Goal: Task Accomplishment & Management: Manage account settings

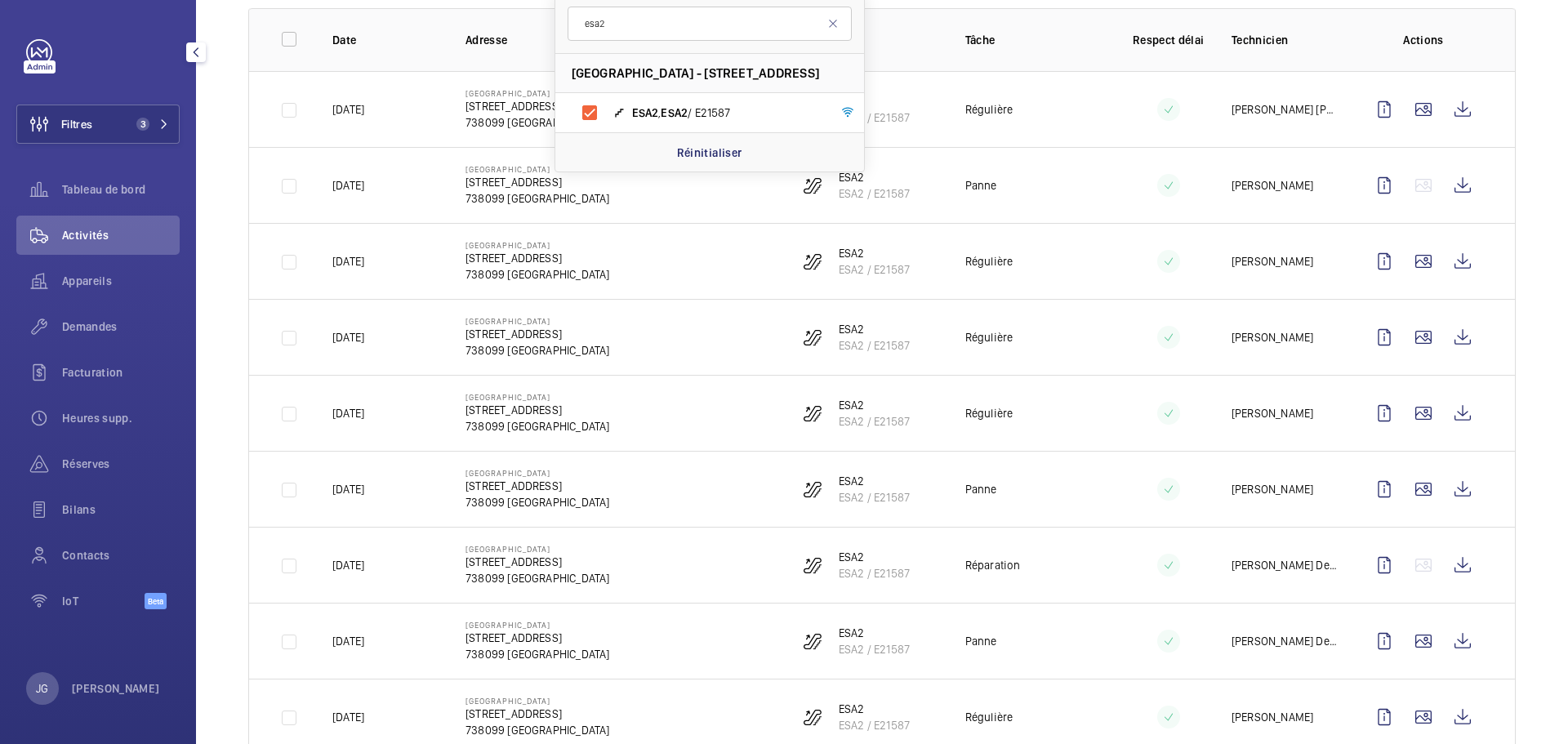
scroll to position [224, 0]
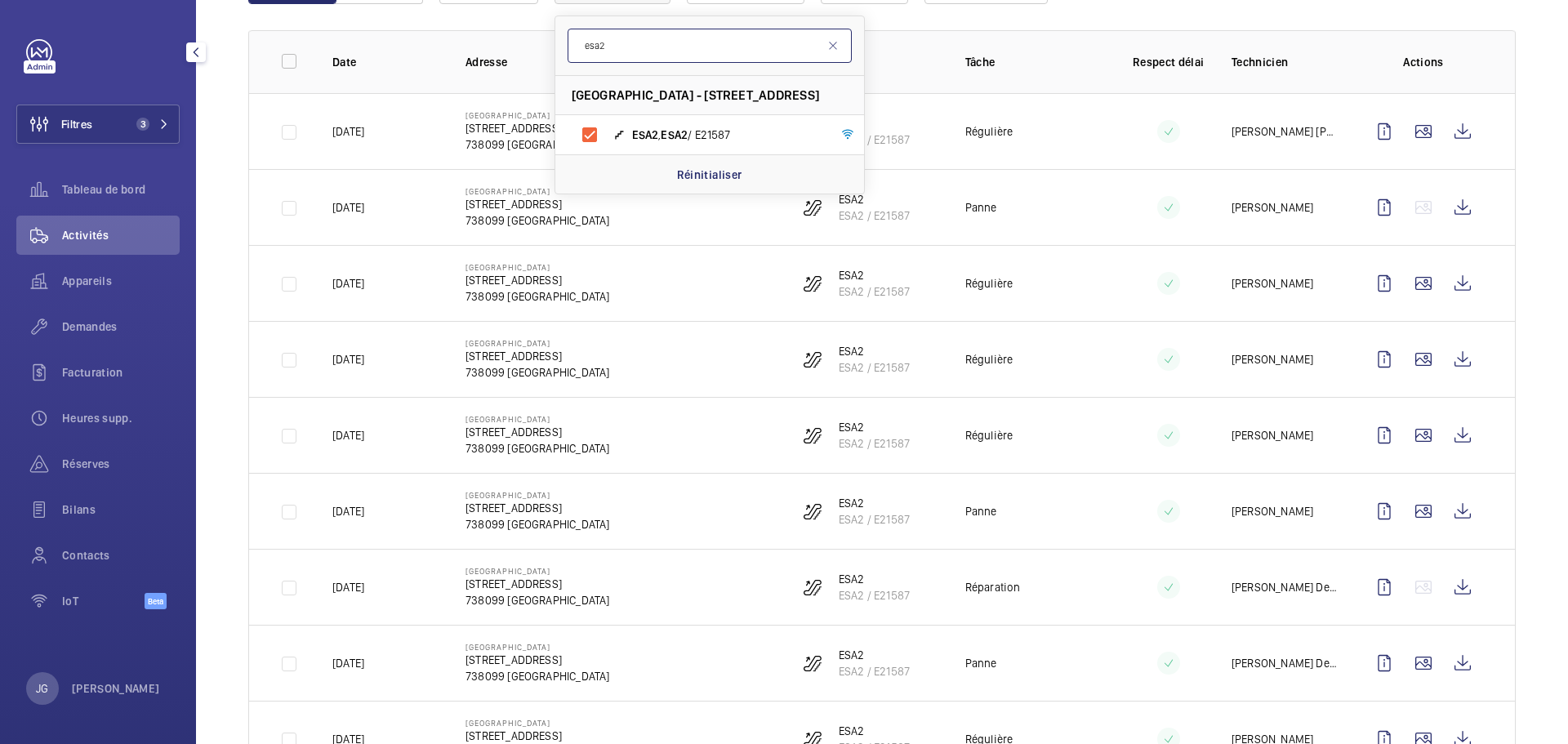
click at [630, 43] on input "esa2" at bounding box center [709, 46] width 284 height 34
type input "esa5"
click at [584, 129] on input "ESA5 , ESA5 / E1462" at bounding box center [589, 134] width 32 height 32
checkbox input "true"
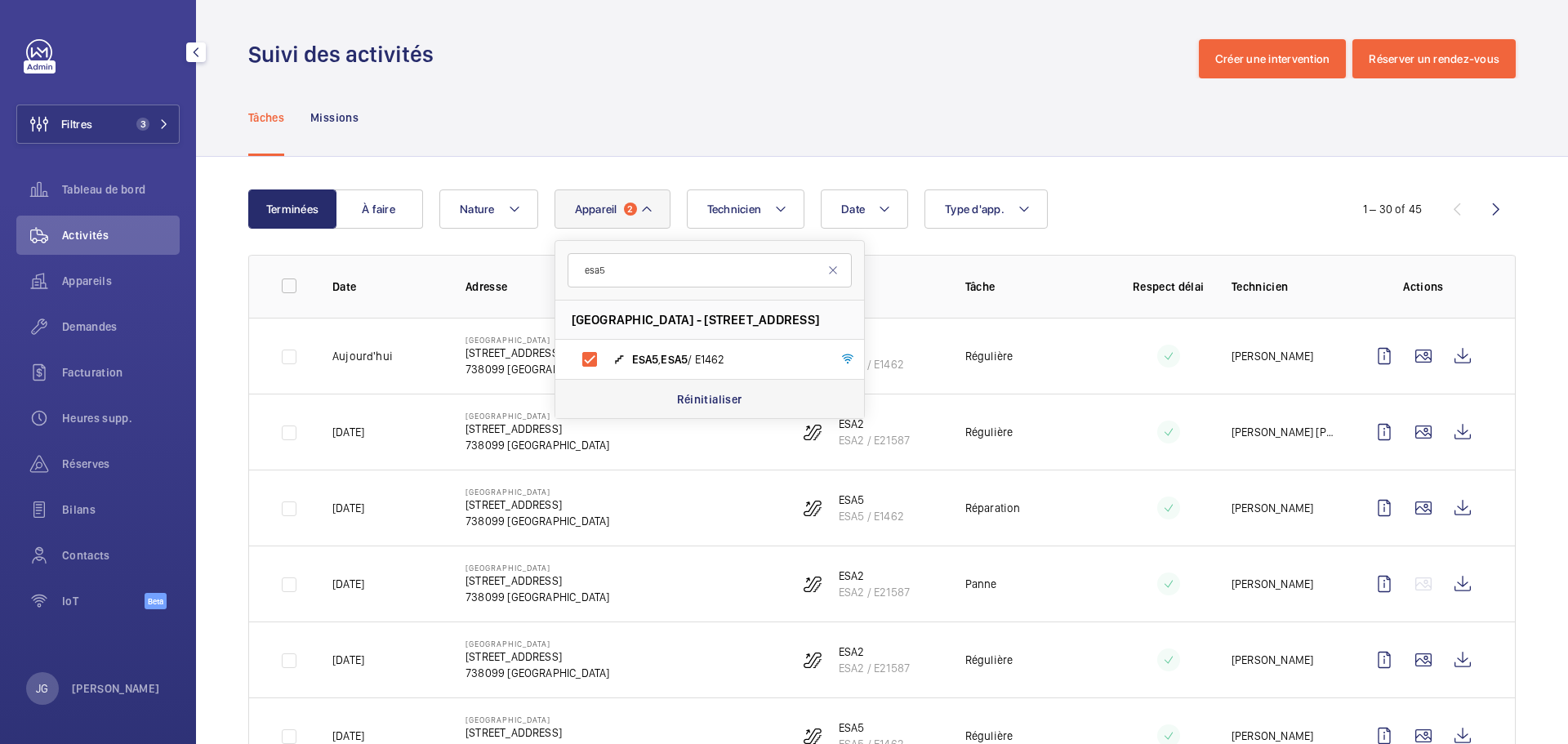
click at [736, 400] on p "Réinitialiser" at bounding box center [709, 399] width 65 height 16
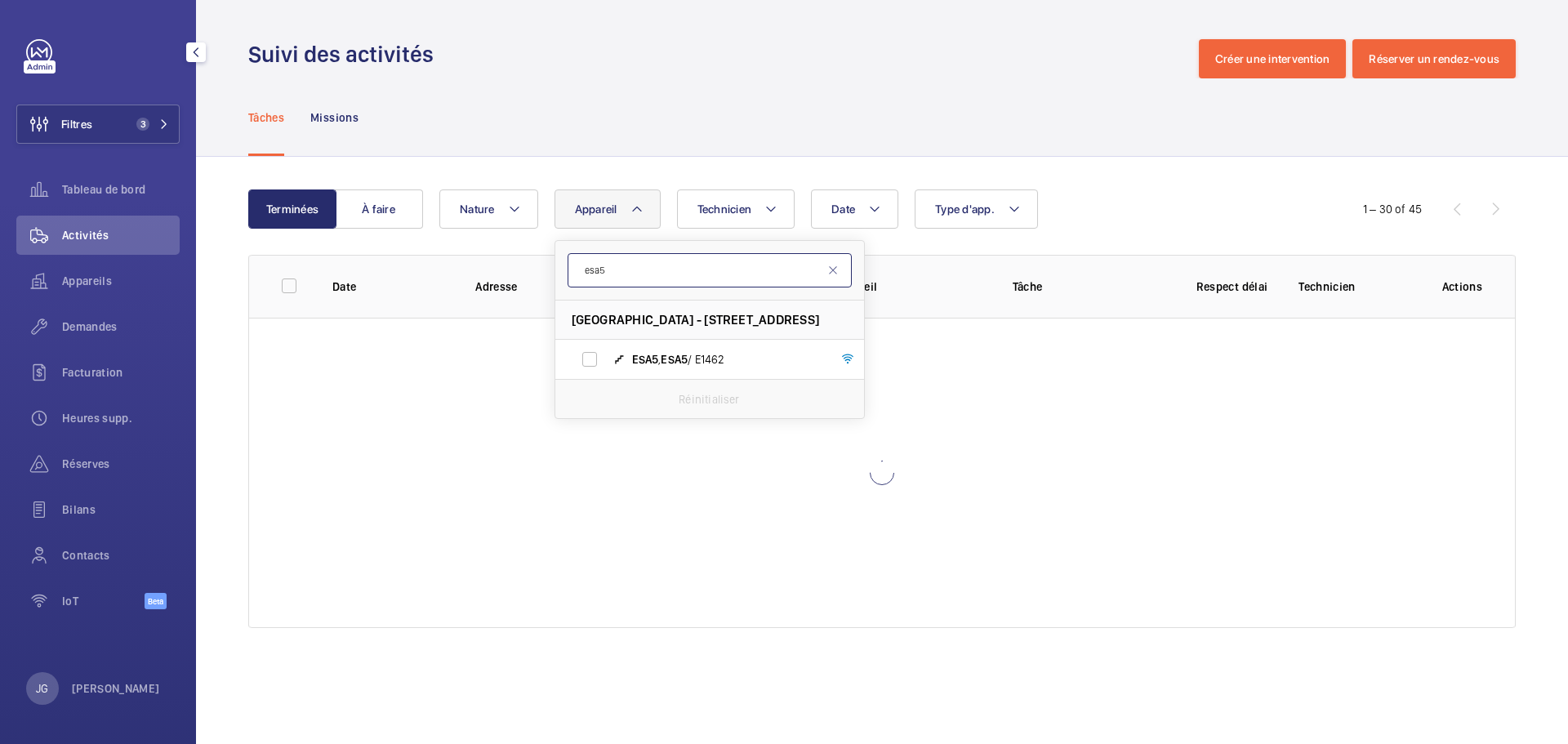
click at [653, 270] on input "esa5" at bounding box center [709, 270] width 284 height 34
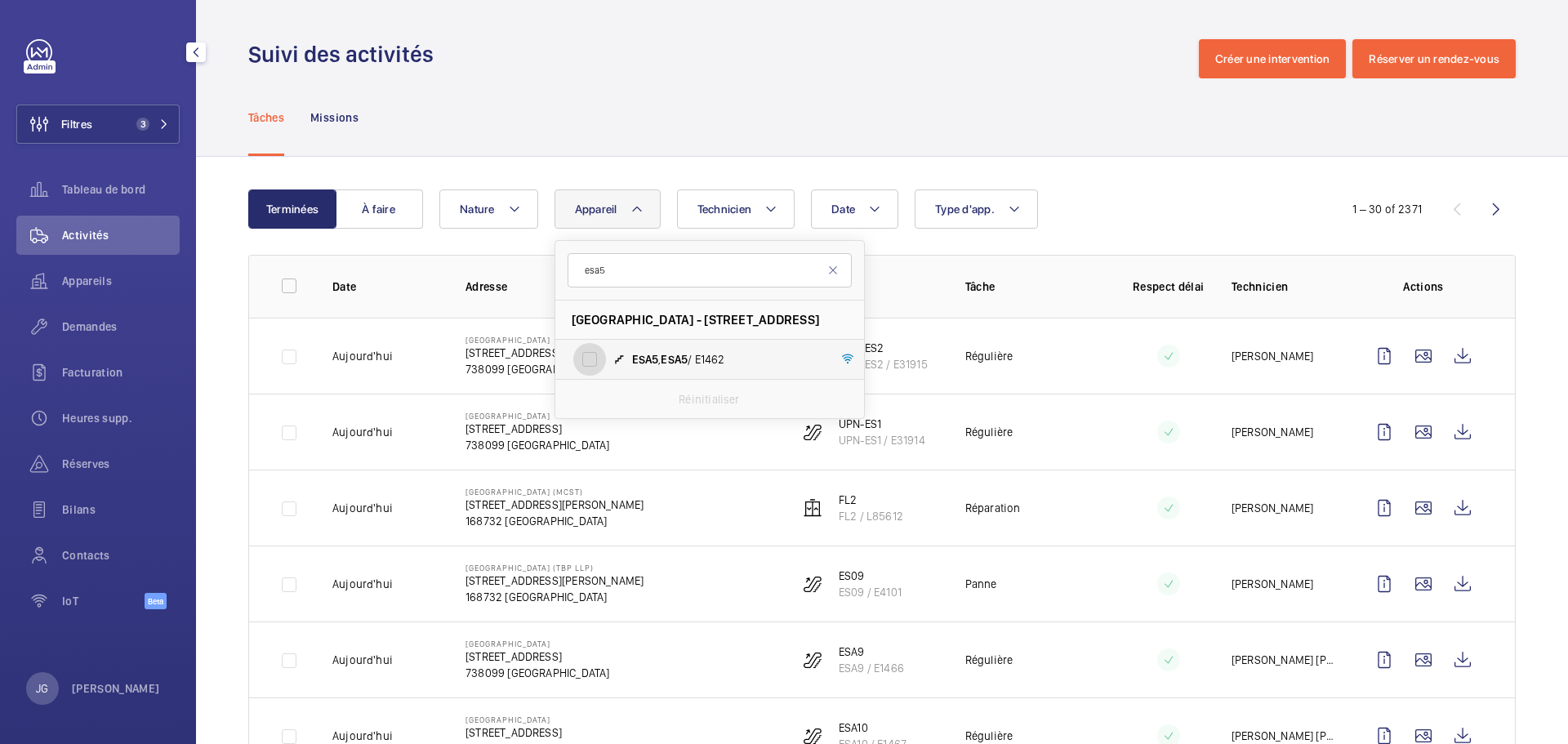
click at [592, 356] on input "ESA5 , ESA5 / E1462" at bounding box center [589, 359] width 32 height 32
checkbox input "true"
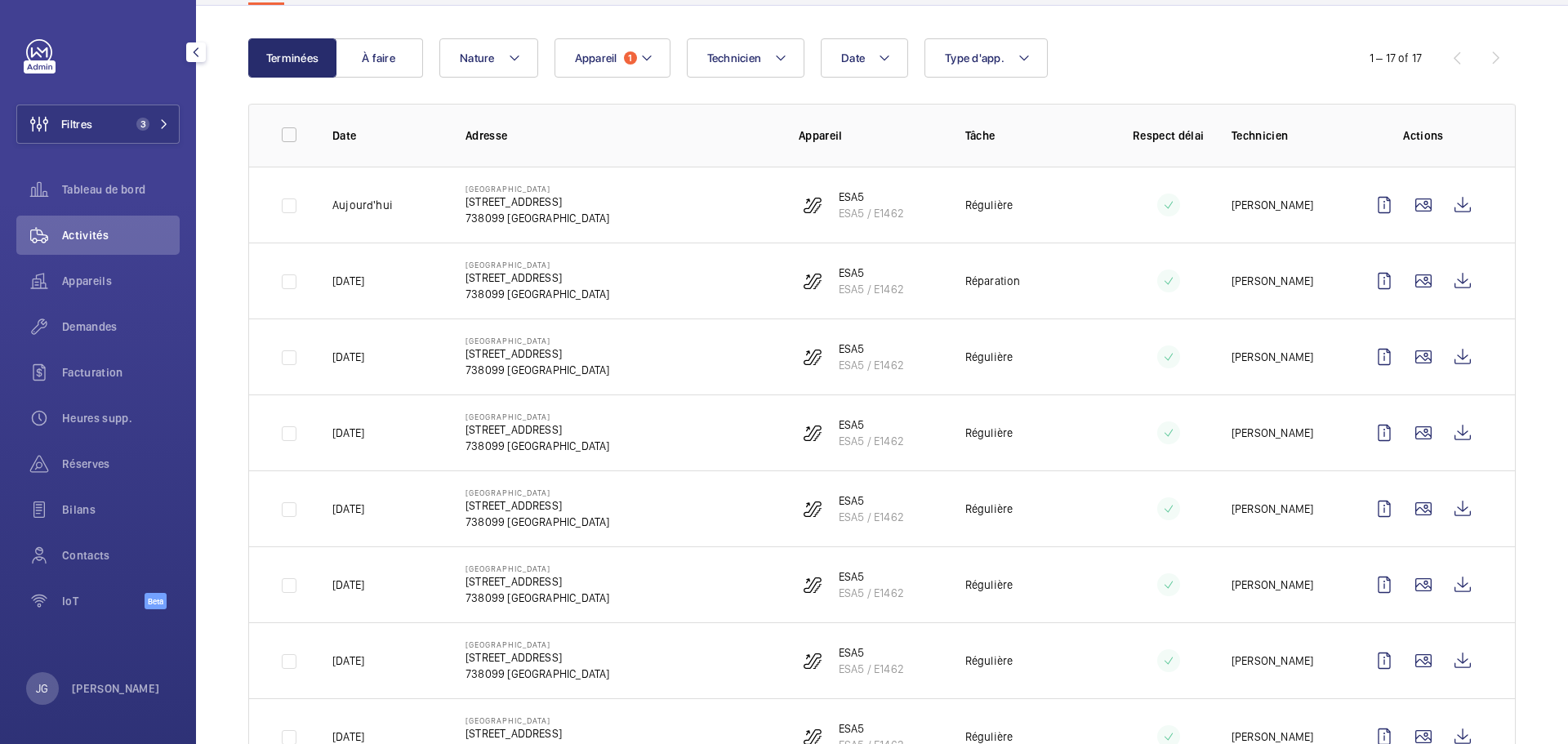
scroll to position [147, 0]
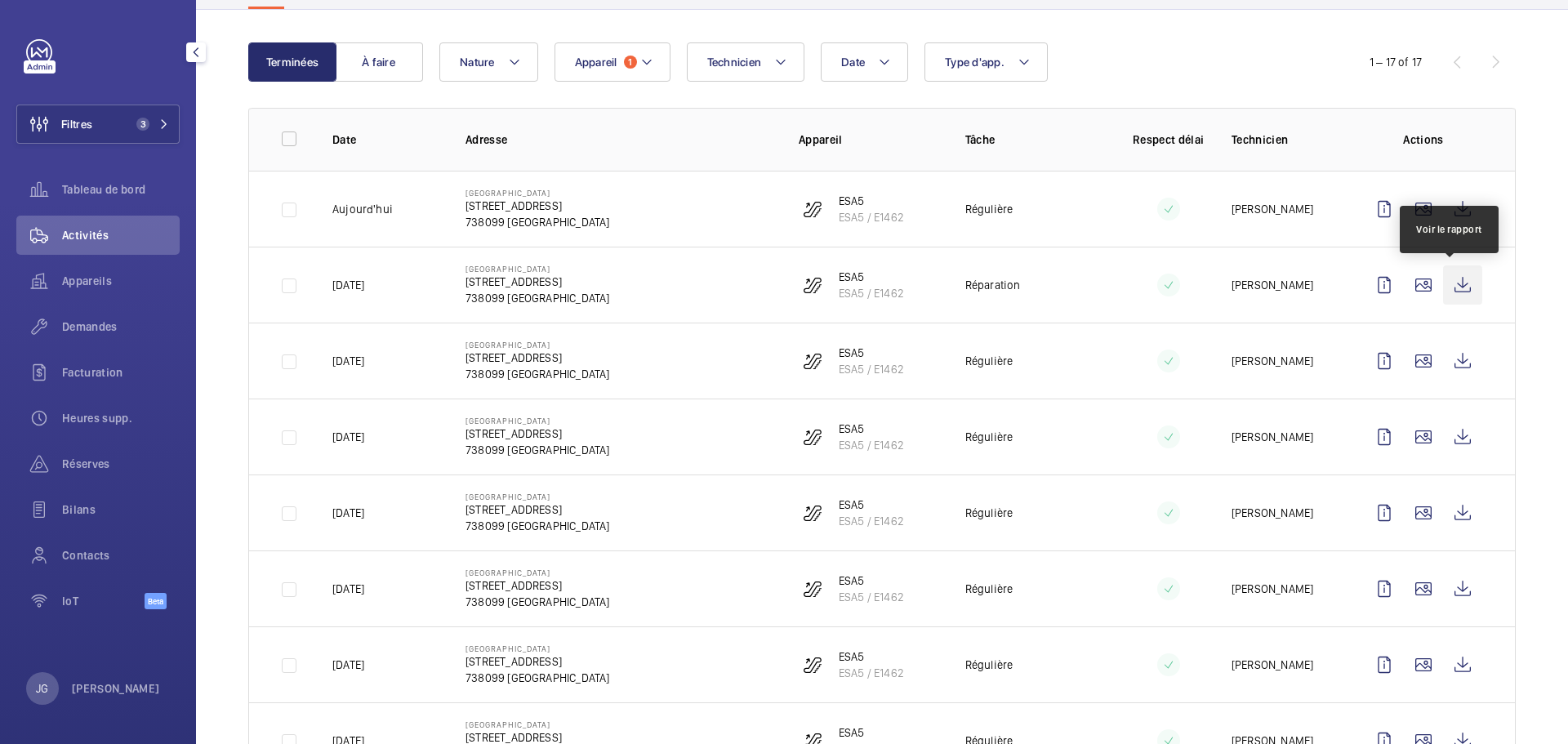
click at [1454, 292] on wm-front-icon-button at bounding box center [1463, 285] width 39 height 39
click at [622, 66] on button "Appareil 1" at bounding box center [612, 62] width 116 height 39
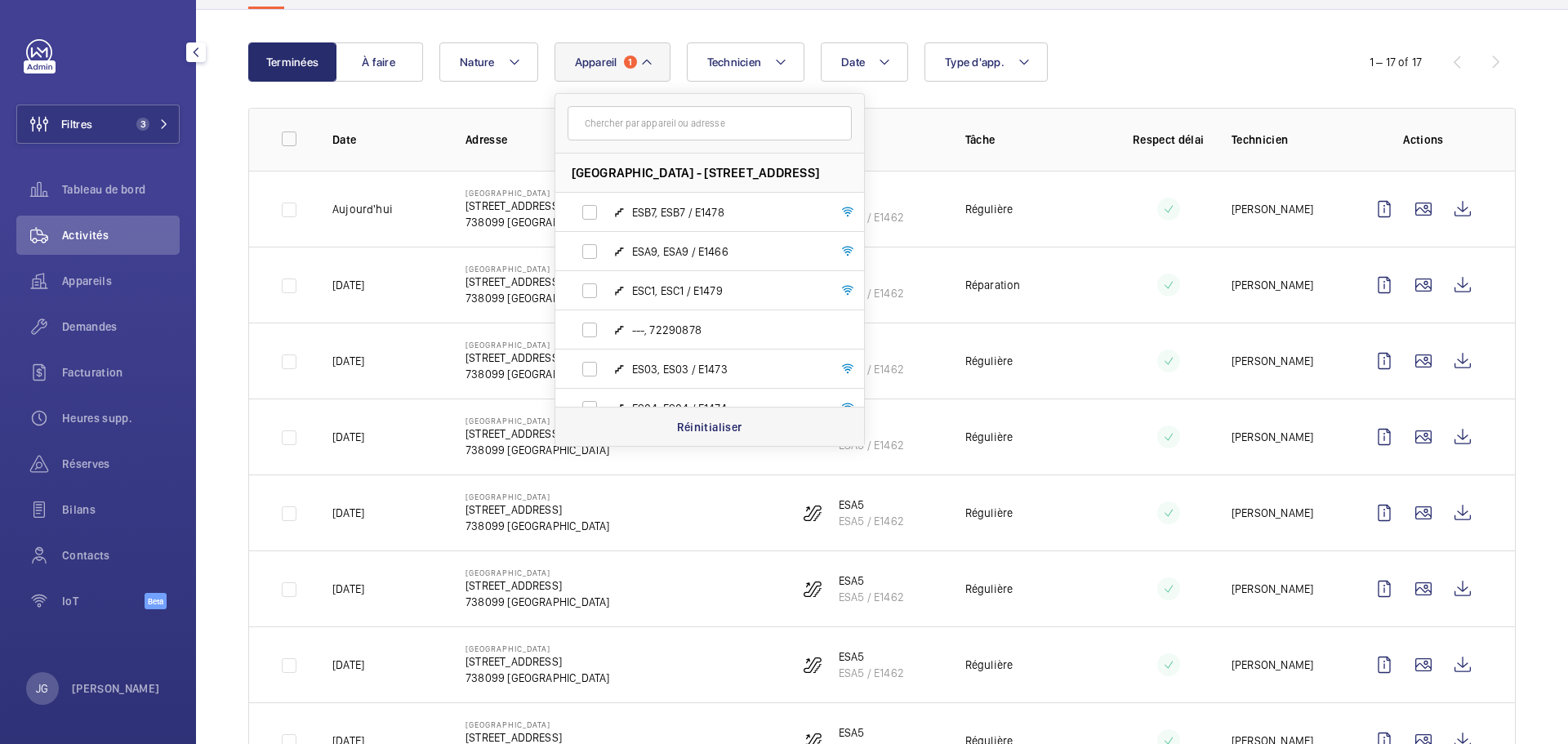
click at [691, 427] on p "Réinitialiser" at bounding box center [709, 427] width 65 height 16
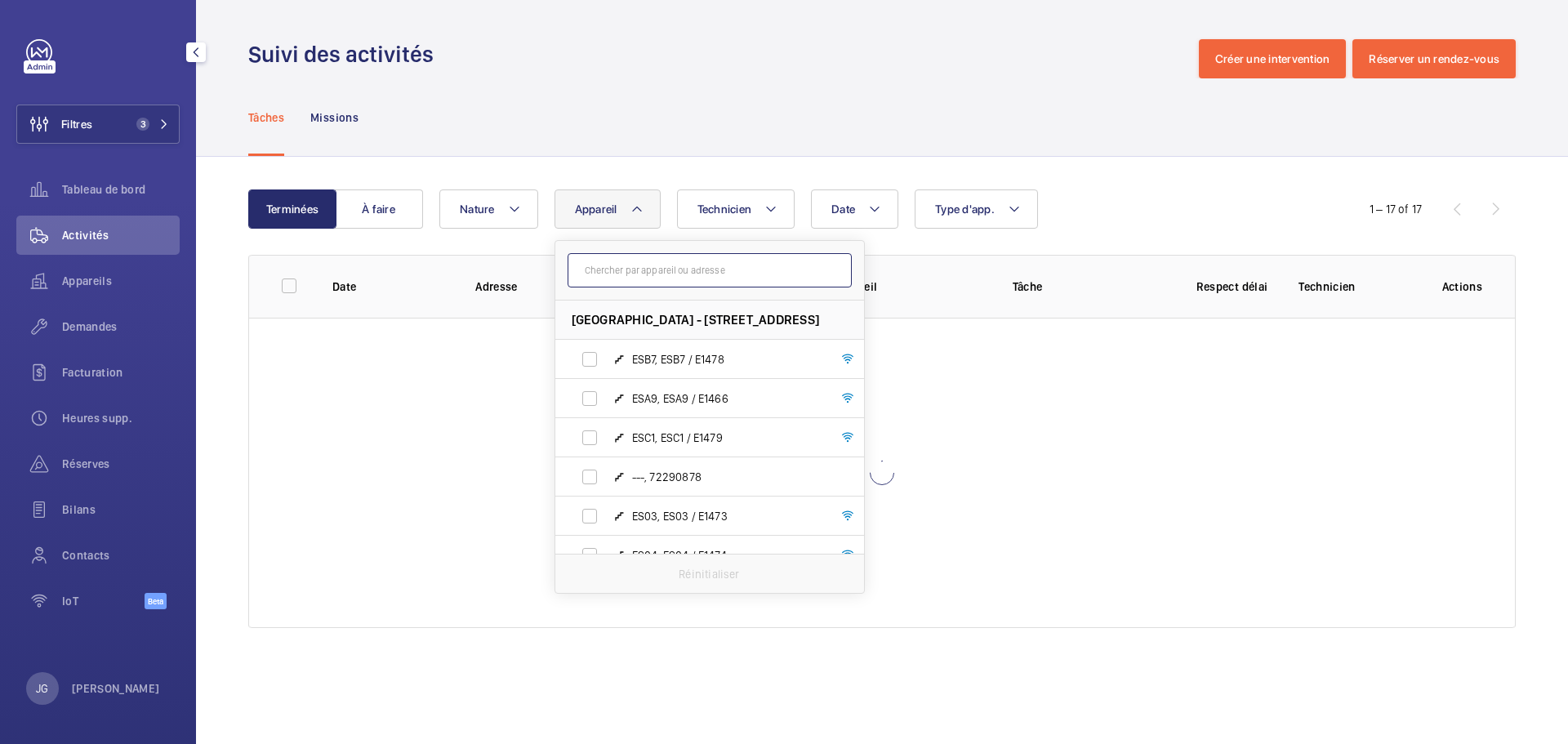
click at [645, 278] on input "text" at bounding box center [709, 270] width 284 height 34
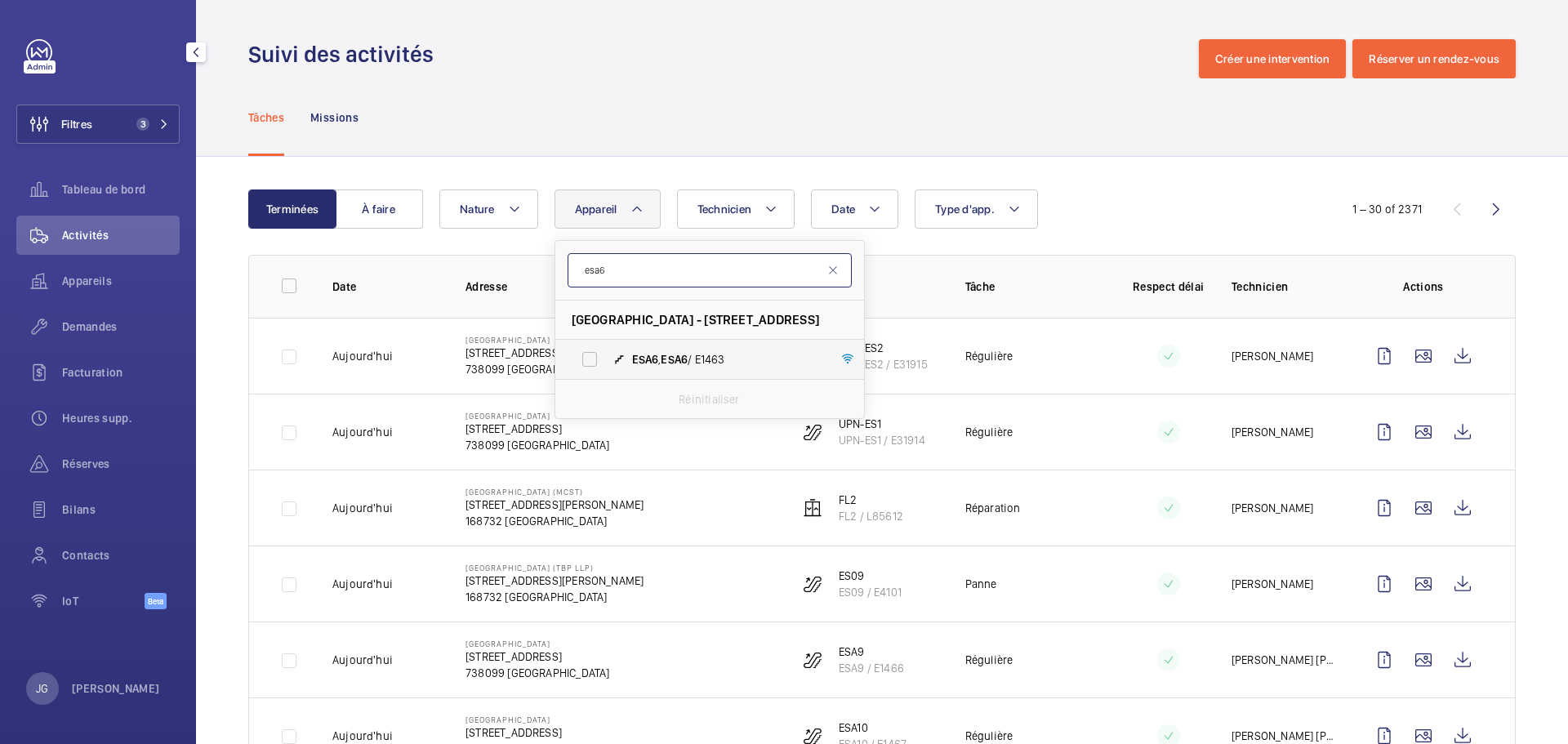
type input "esa6"
click at [571, 360] on label "ESA6 , ESA6 / E1463" at bounding box center [696, 360] width 282 height 39
click at [573, 360] on input "ESA6 , ESA6 / E1463" at bounding box center [589, 359] width 32 height 32
checkbox input "true"
click at [1173, 207] on div "Date Technicien Appareil [STREET_ADDRESS] - [STREET_ADDRESS][GEOGRAPHIC_DATA] /…" at bounding box center [879, 209] width 880 height 39
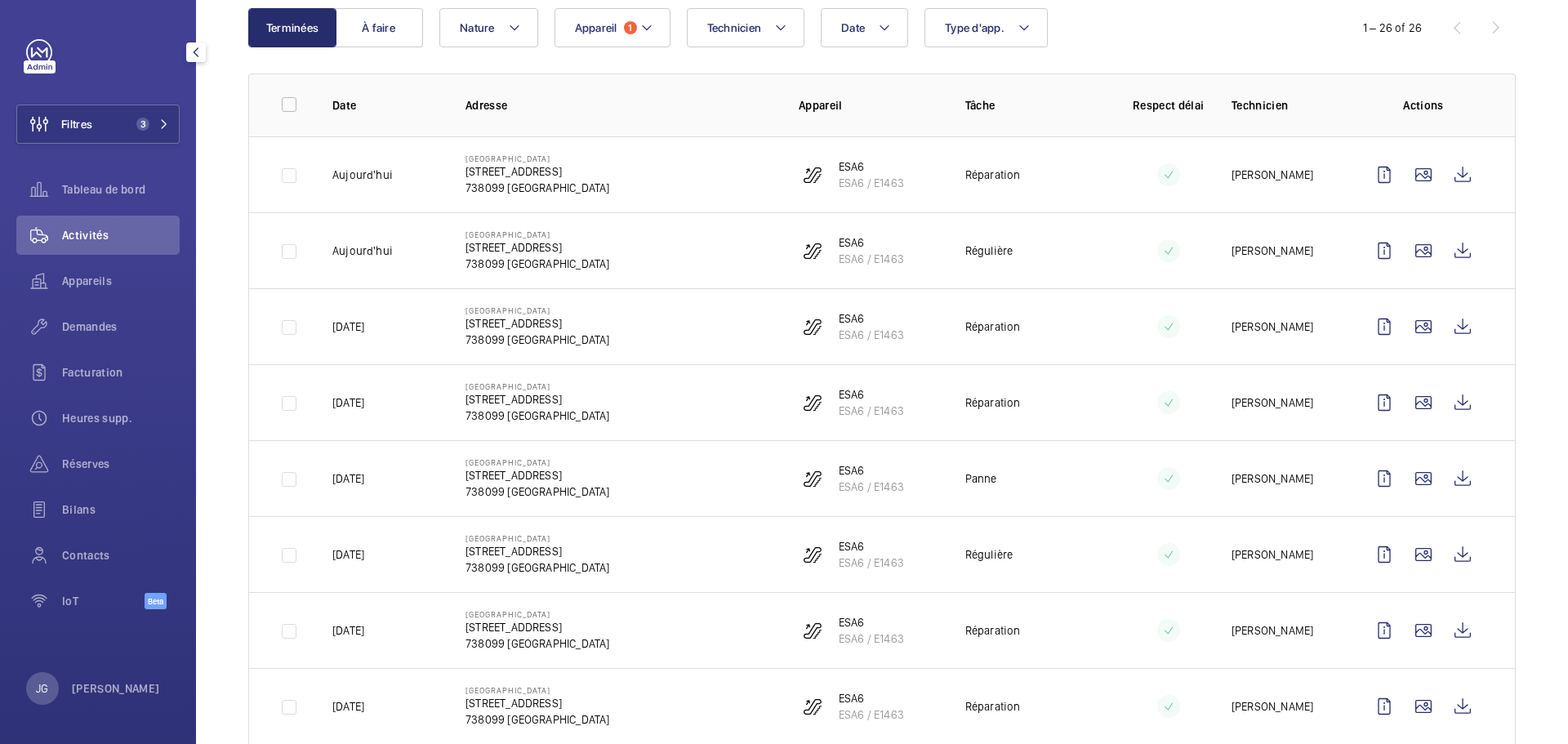
scroll to position [157, 0]
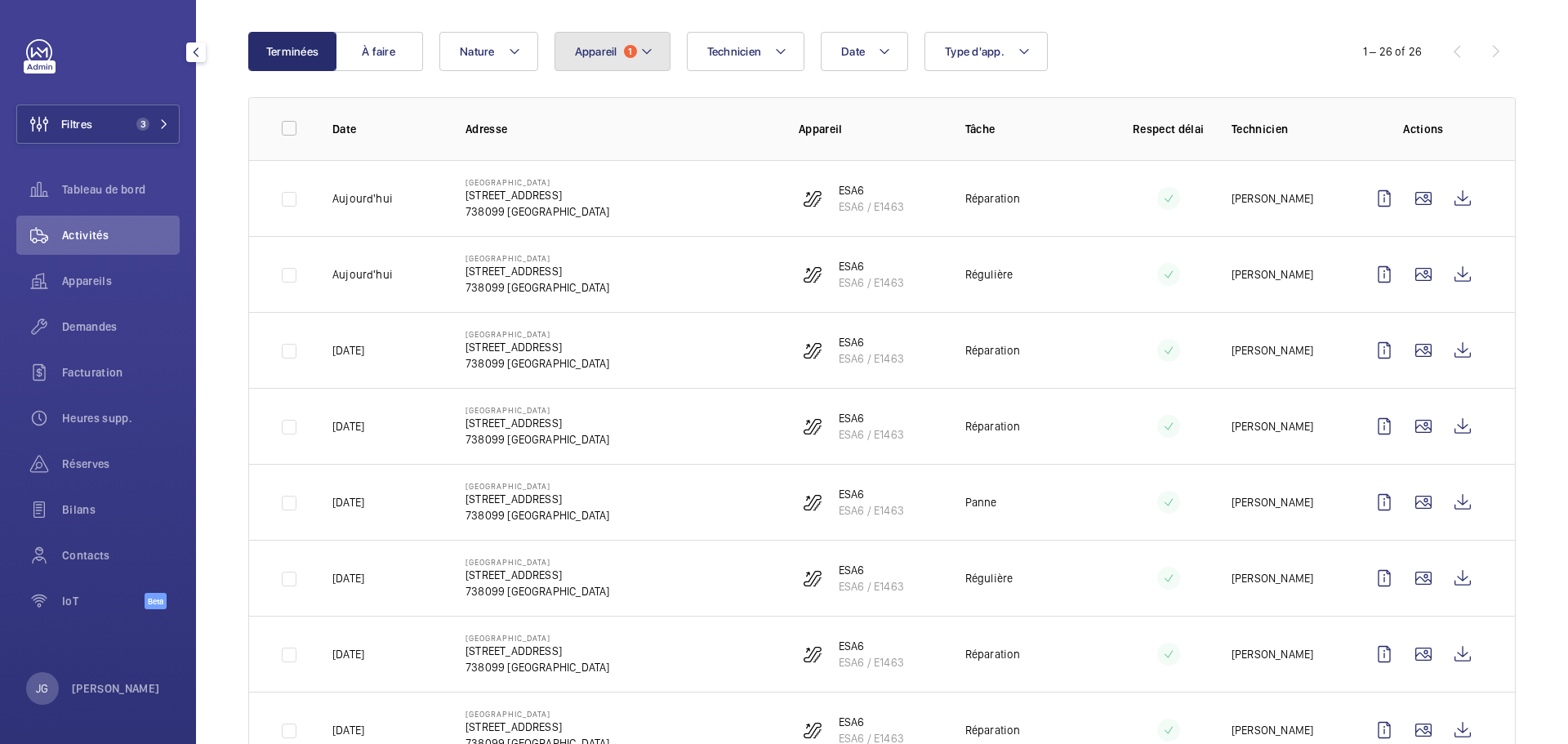
click at [634, 48] on button "Appareil 1" at bounding box center [612, 51] width 116 height 39
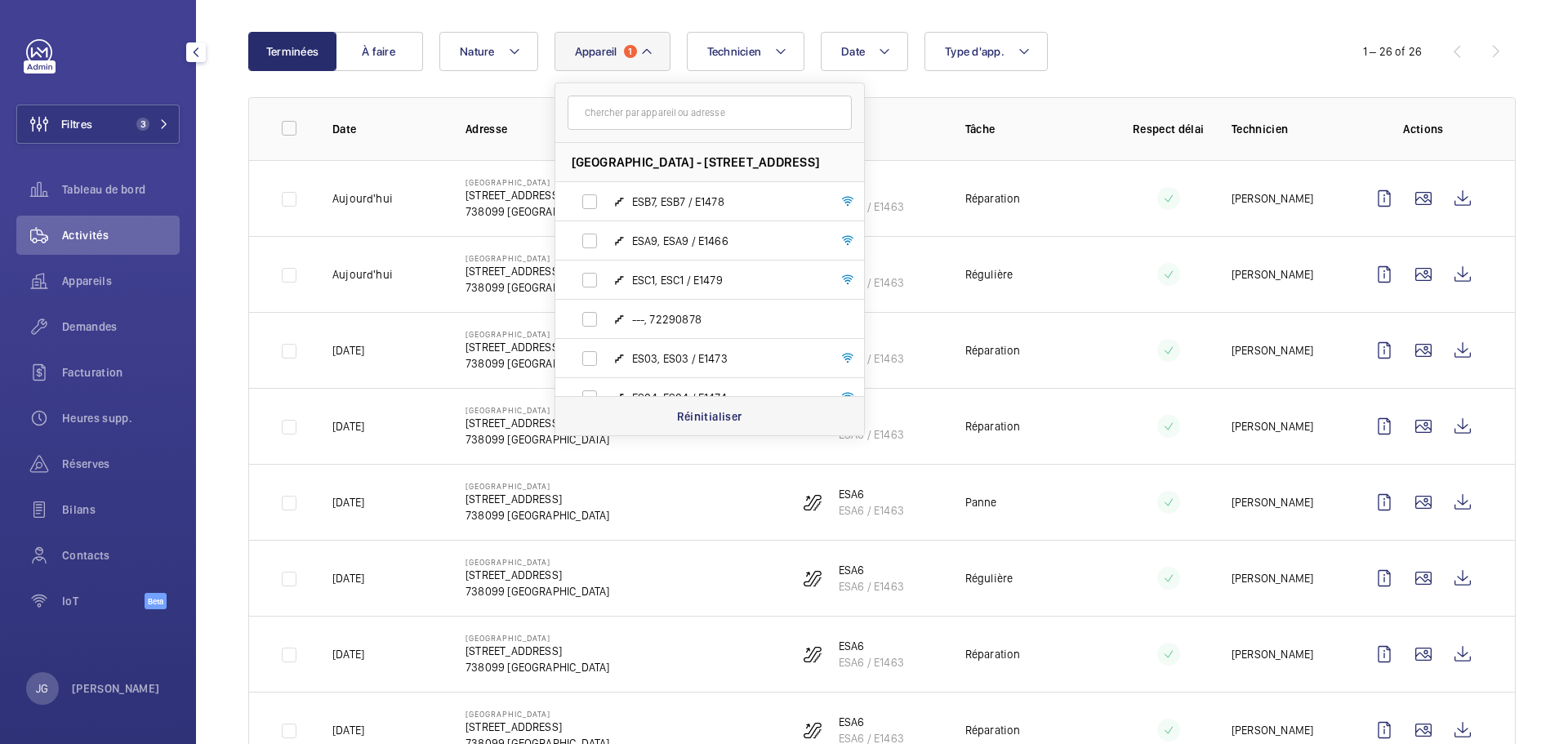
click at [691, 420] on p "Réinitialiser" at bounding box center [709, 416] width 65 height 16
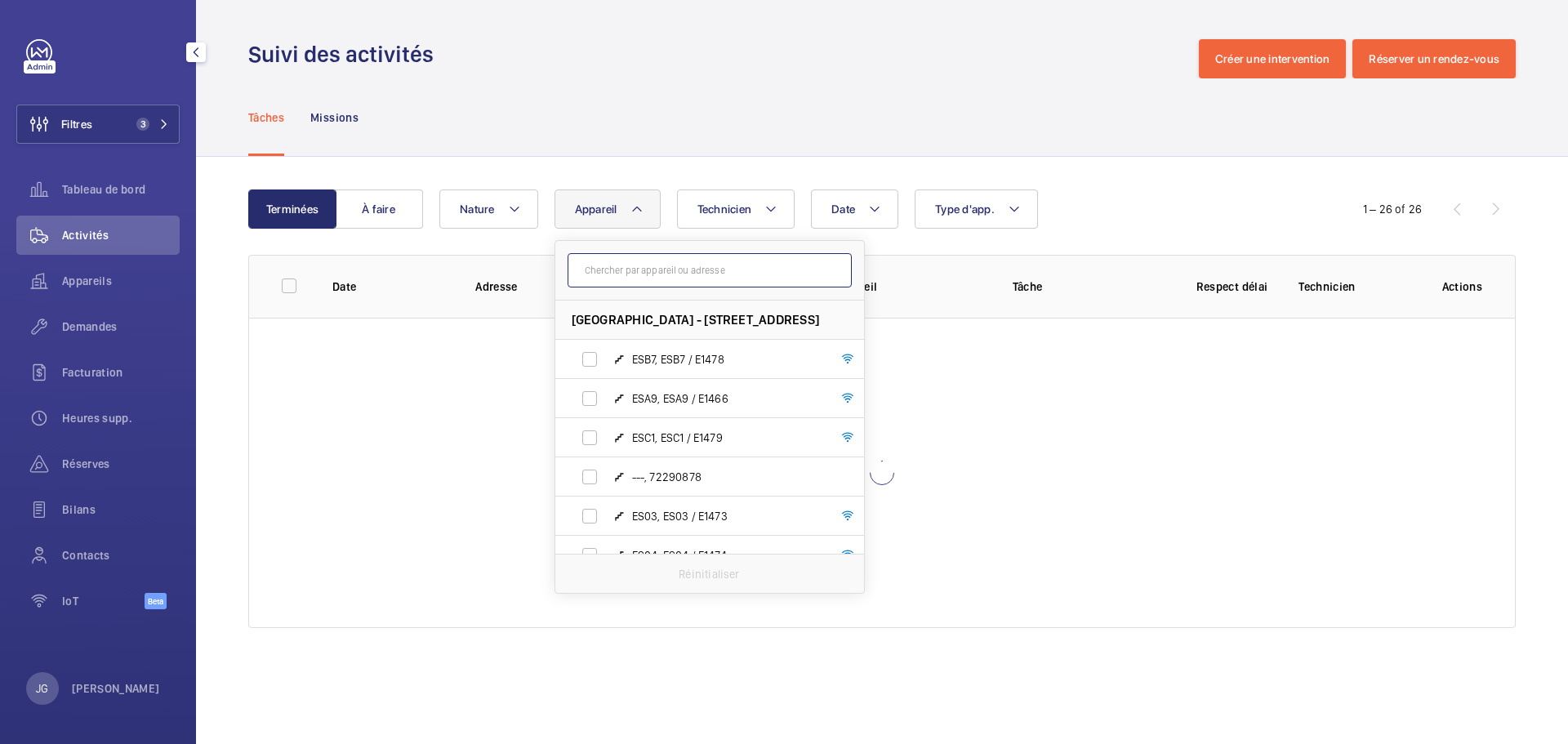
click at [627, 278] on input "text" at bounding box center [709, 270] width 284 height 34
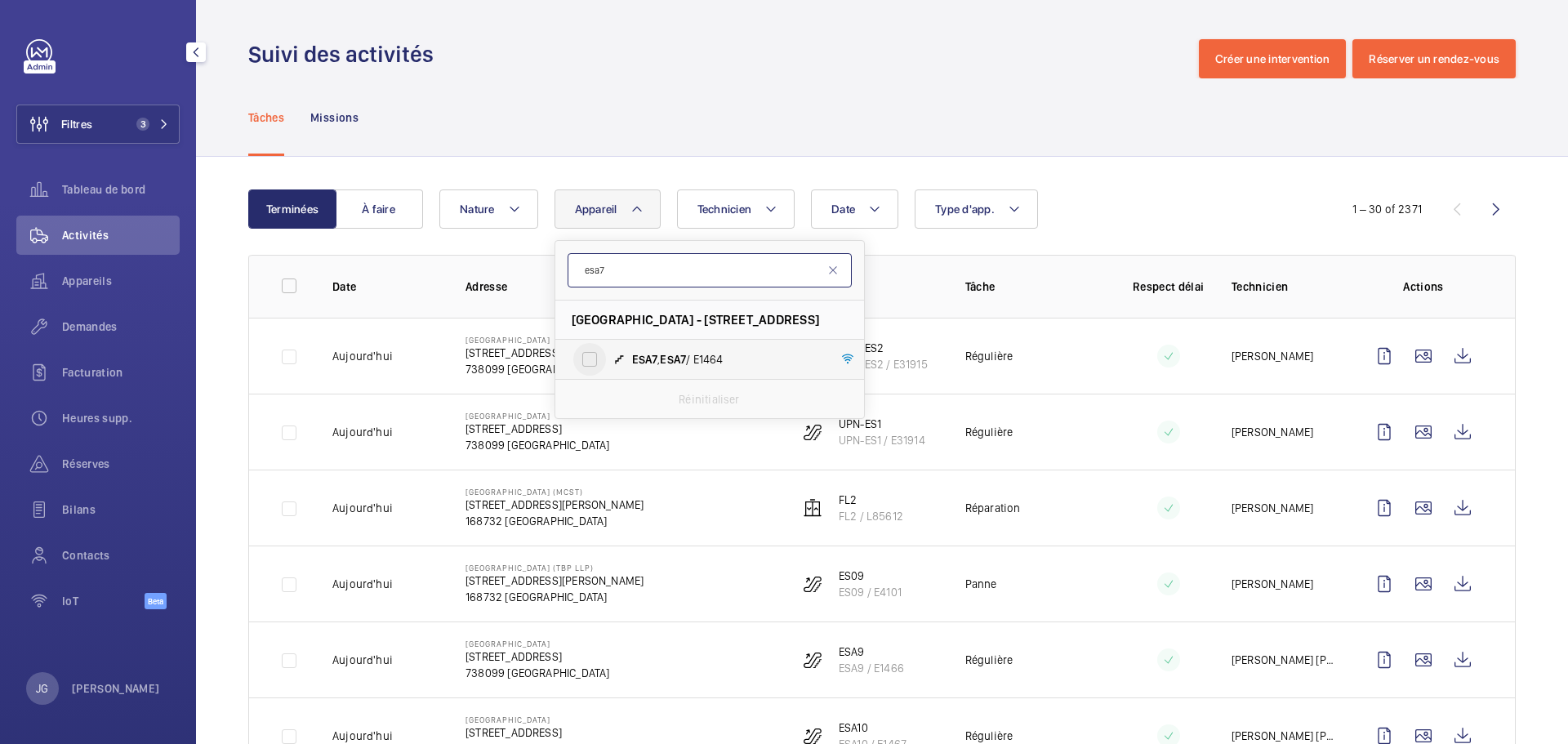
type input "esa7"
click at [587, 360] on input "ESA7 , ESA7 / E1464" at bounding box center [589, 359] width 32 height 32
click at [594, 362] on input "ESA7 , ESA7 / E1464" at bounding box center [589, 359] width 32 height 32
checkbox input "false"
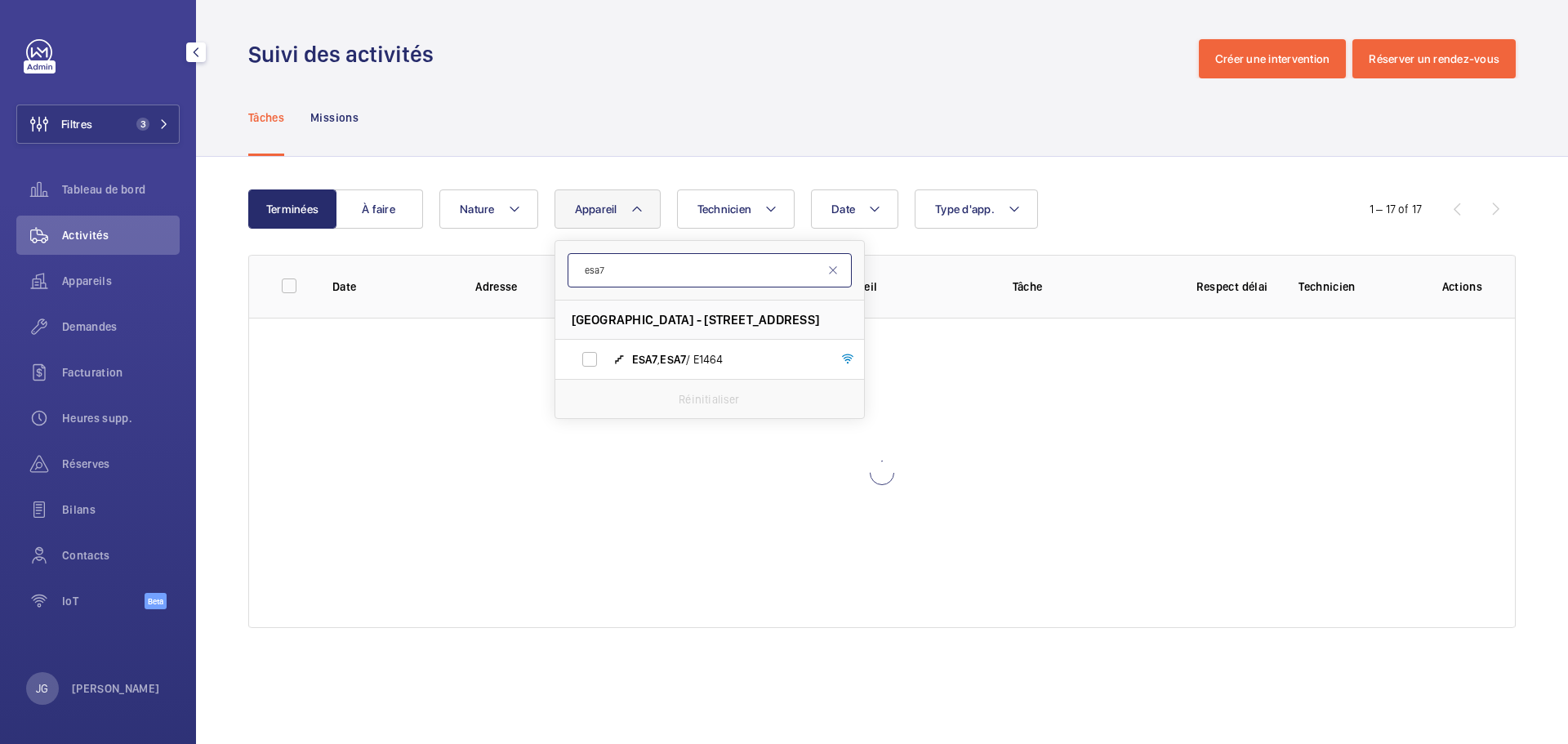
click at [628, 259] on input "esa7" at bounding box center [709, 270] width 284 height 34
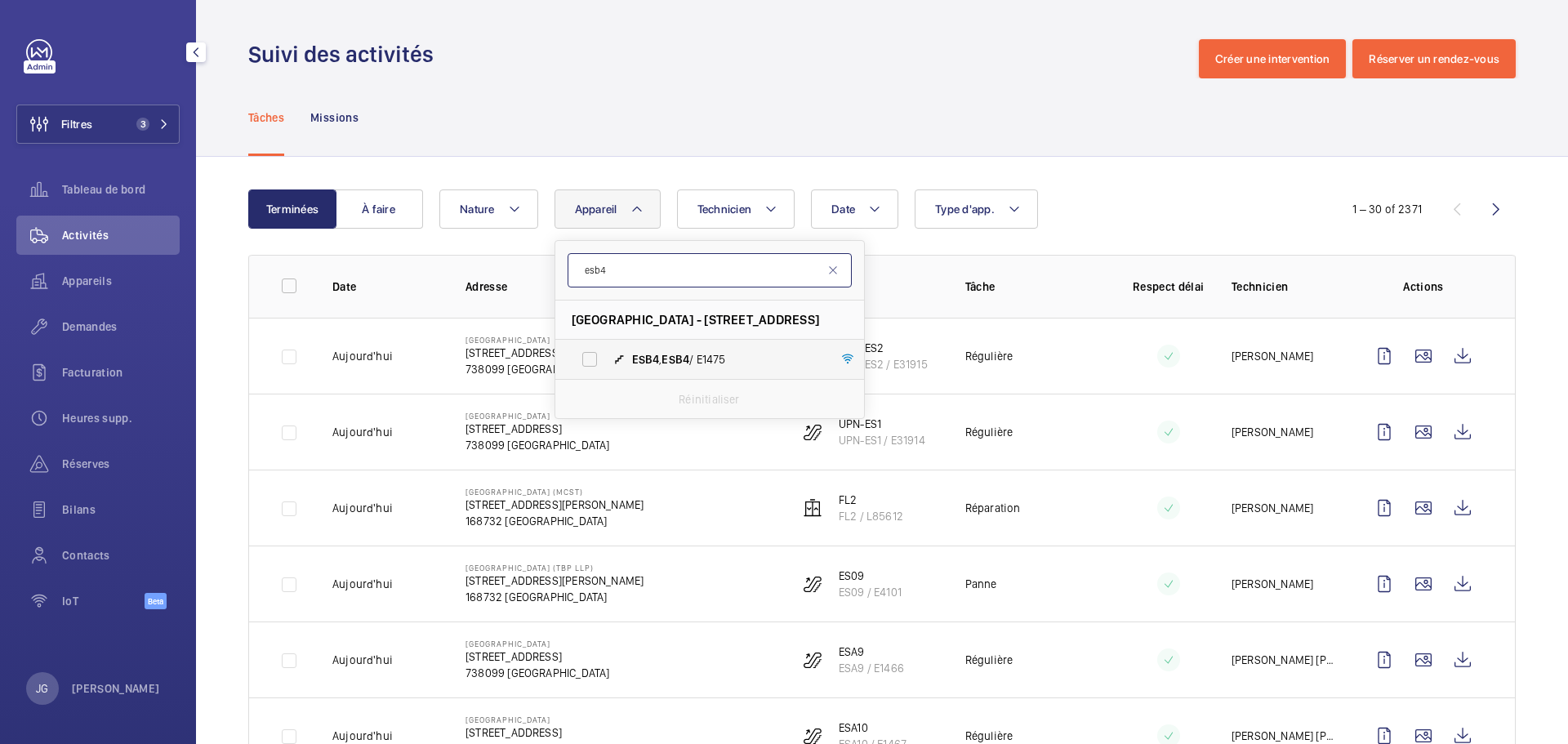
type input "esb4"
click at [648, 353] on span "ESB4" at bounding box center [645, 359] width 28 height 13
click at [606, 353] on input "ESB4 , ESB4 / E1475" at bounding box center [589, 359] width 32 height 32
checkbox input "true"
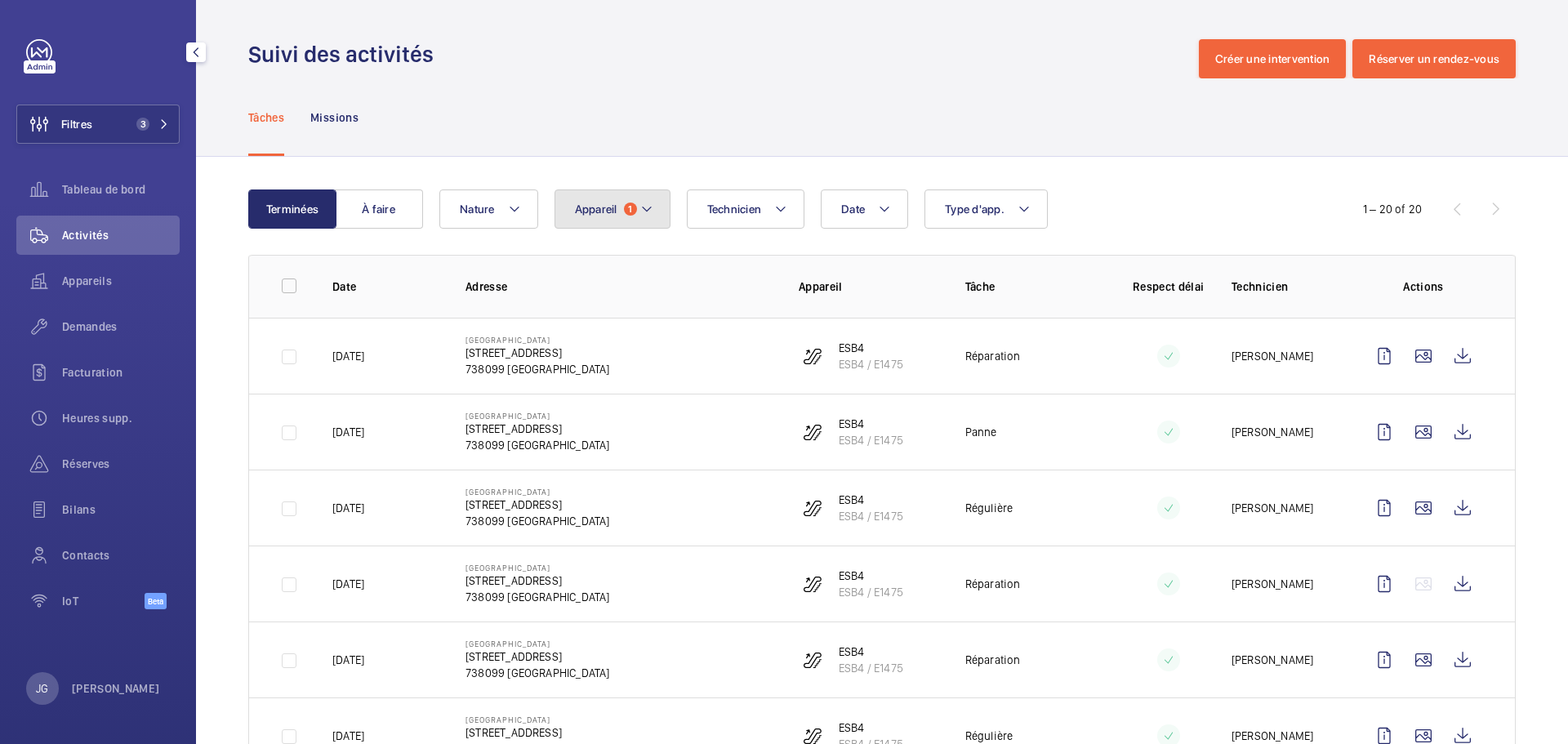
click at [617, 197] on button "Appareil 1" at bounding box center [612, 209] width 116 height 39
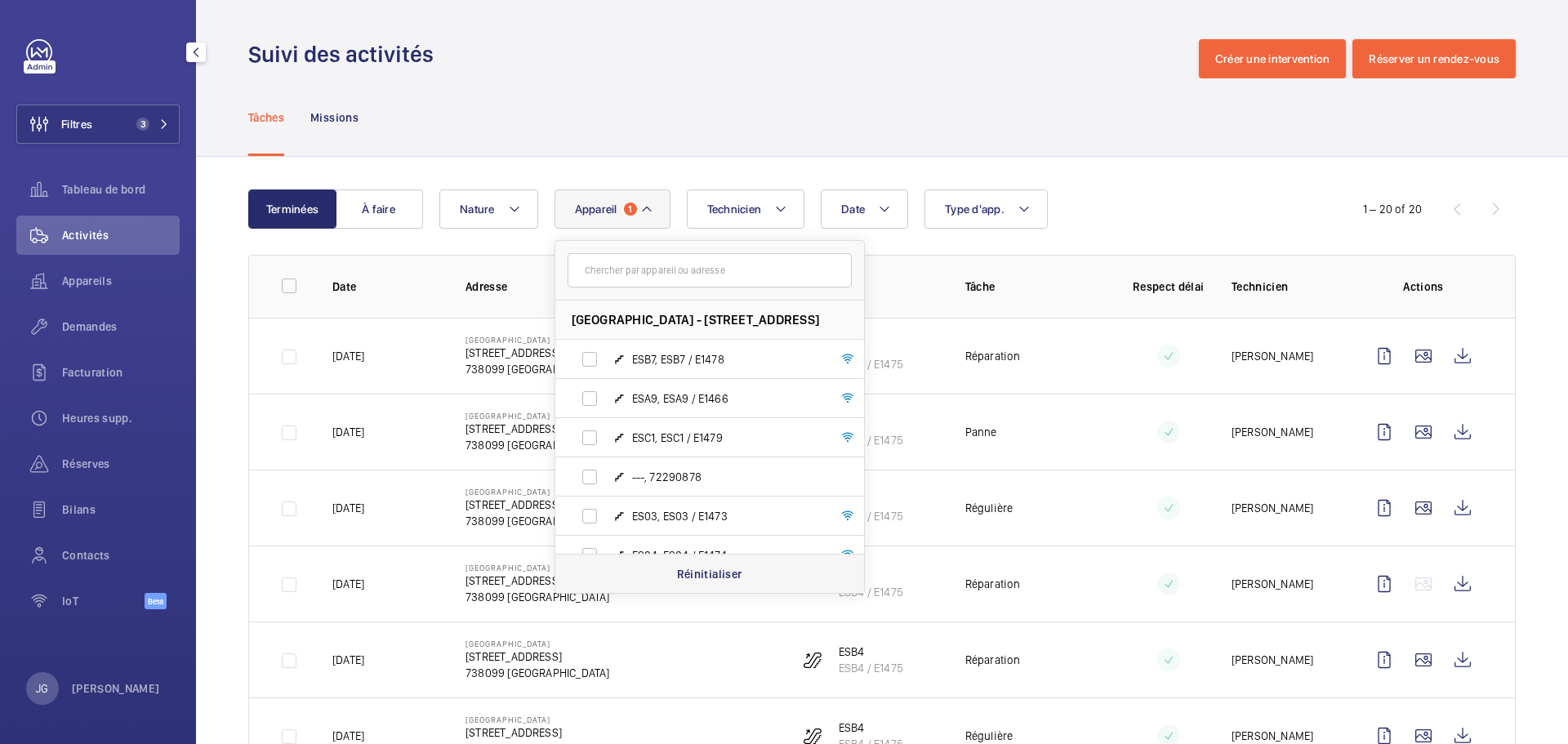
drag, startPoint x: 685, startPoint y: 580, endPoint x: 693, endPoint y: 559, distance: 22.5
click at [685, 580] on p "Réinitialiser" at bounding box center [709, 574] width 65 height 16
click at [634, 437] on span "ESC1, ESC1 / E1479" at bounding box center [726, 437] width 190 height 16
click at [606, 437] on input "ESC1, ESC1 / E1479" at bounding box center [589, 438] width 32 height 32
checkbox input "true"
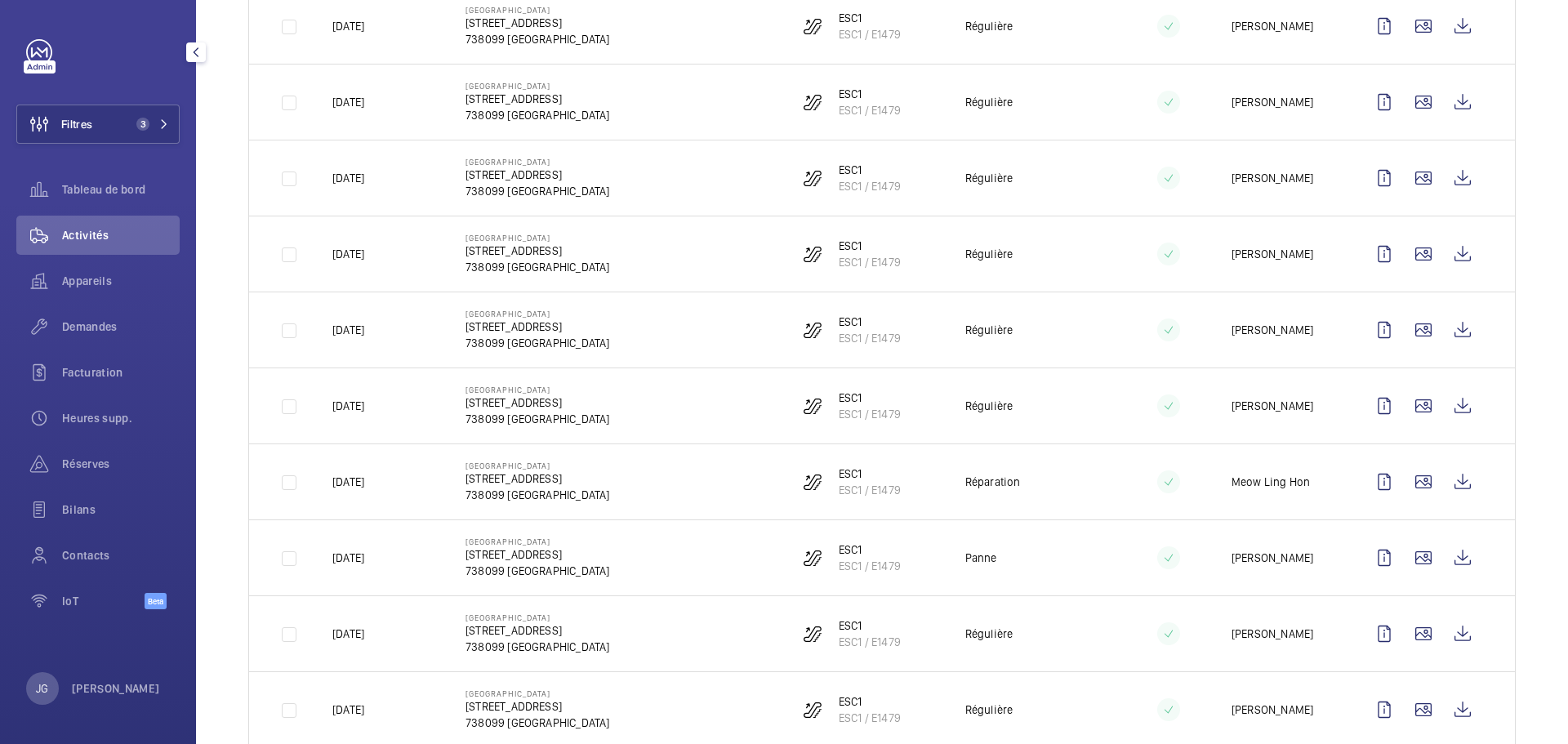
scroll to position [485, 0]
click at [1447, 553] on wm-front-icon-button at bounding box center [1463, 555] width 39 height 39
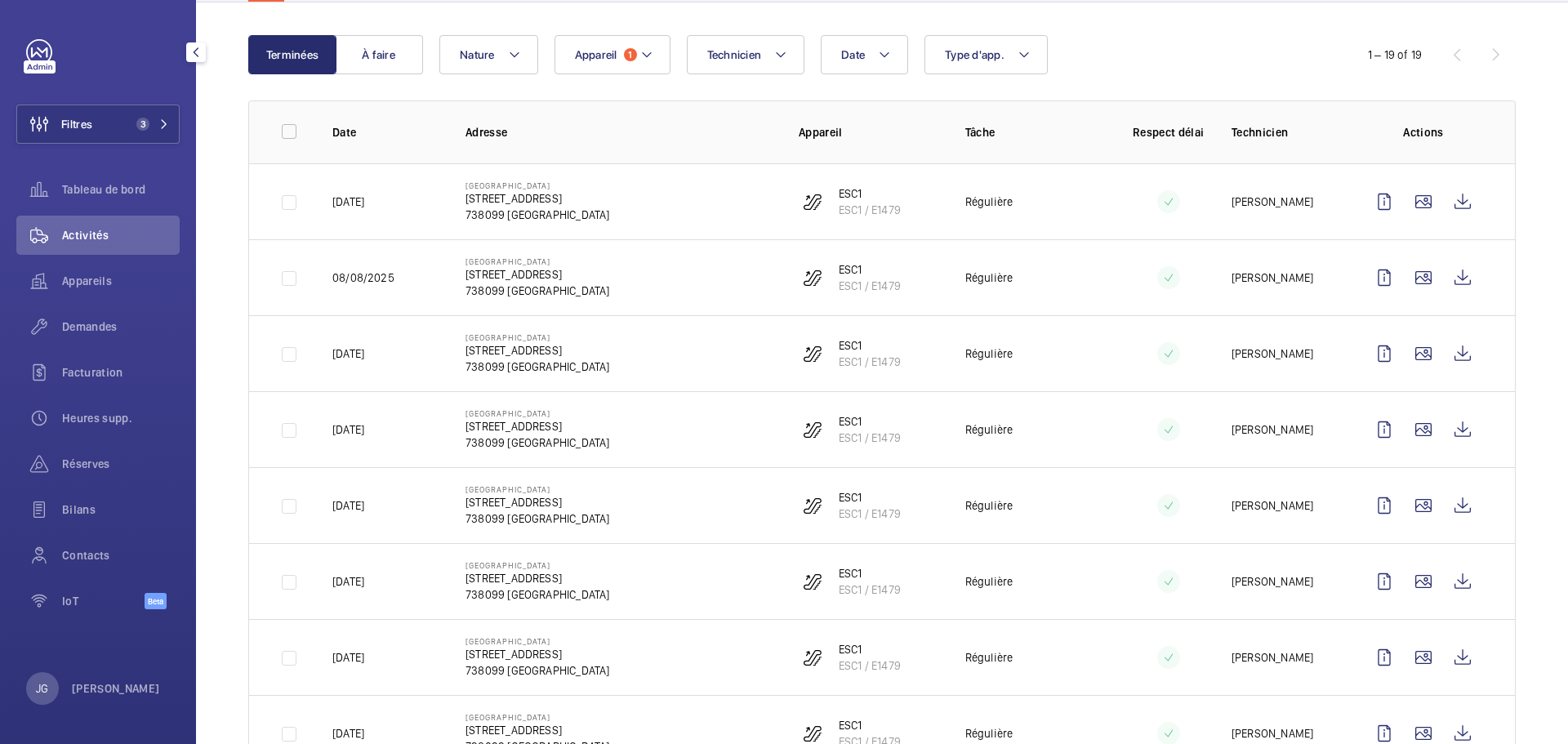
scroll to position [35, 0]
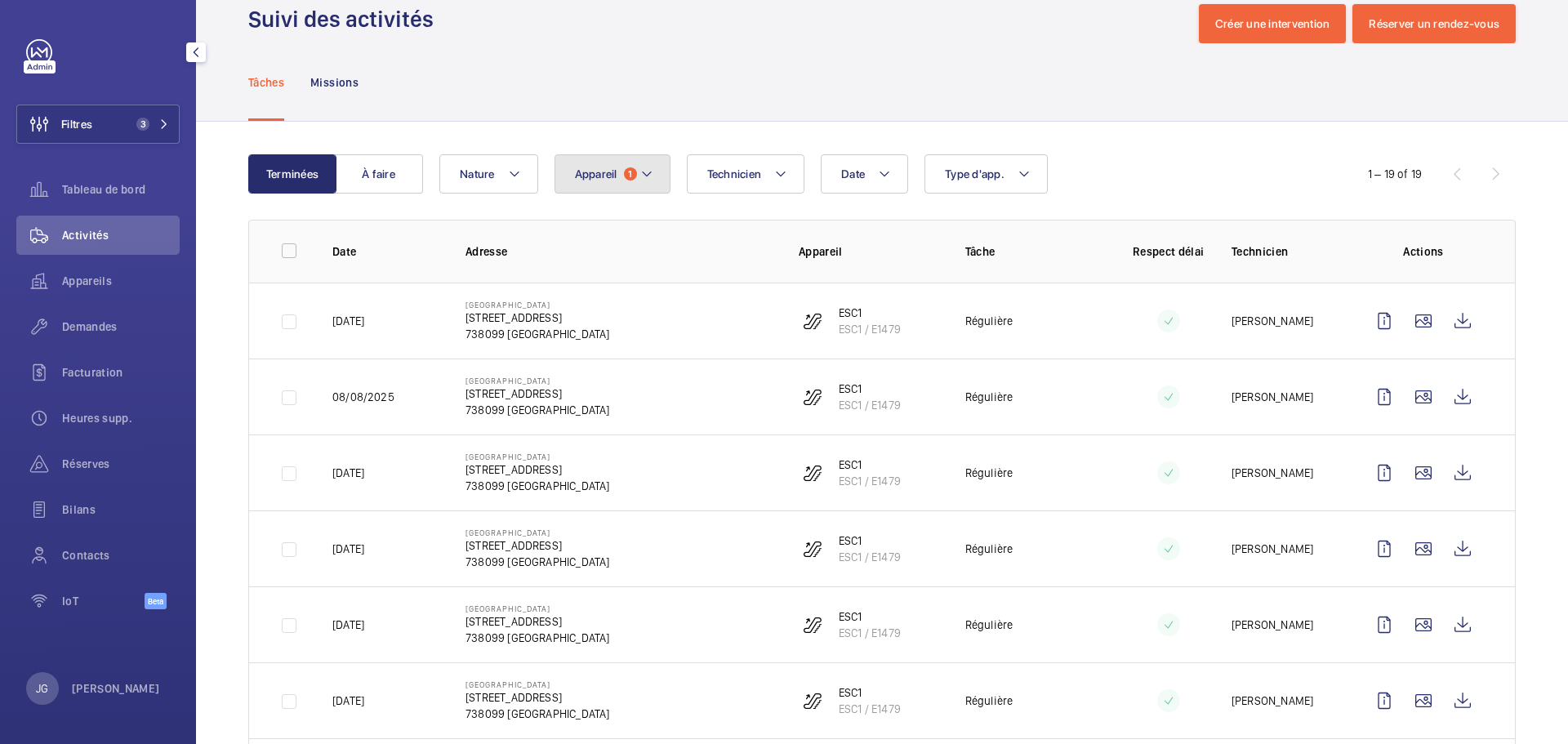
click at [617, 175] on button "Appareil 1" at bounding box center [612, 174] width 116 height 39
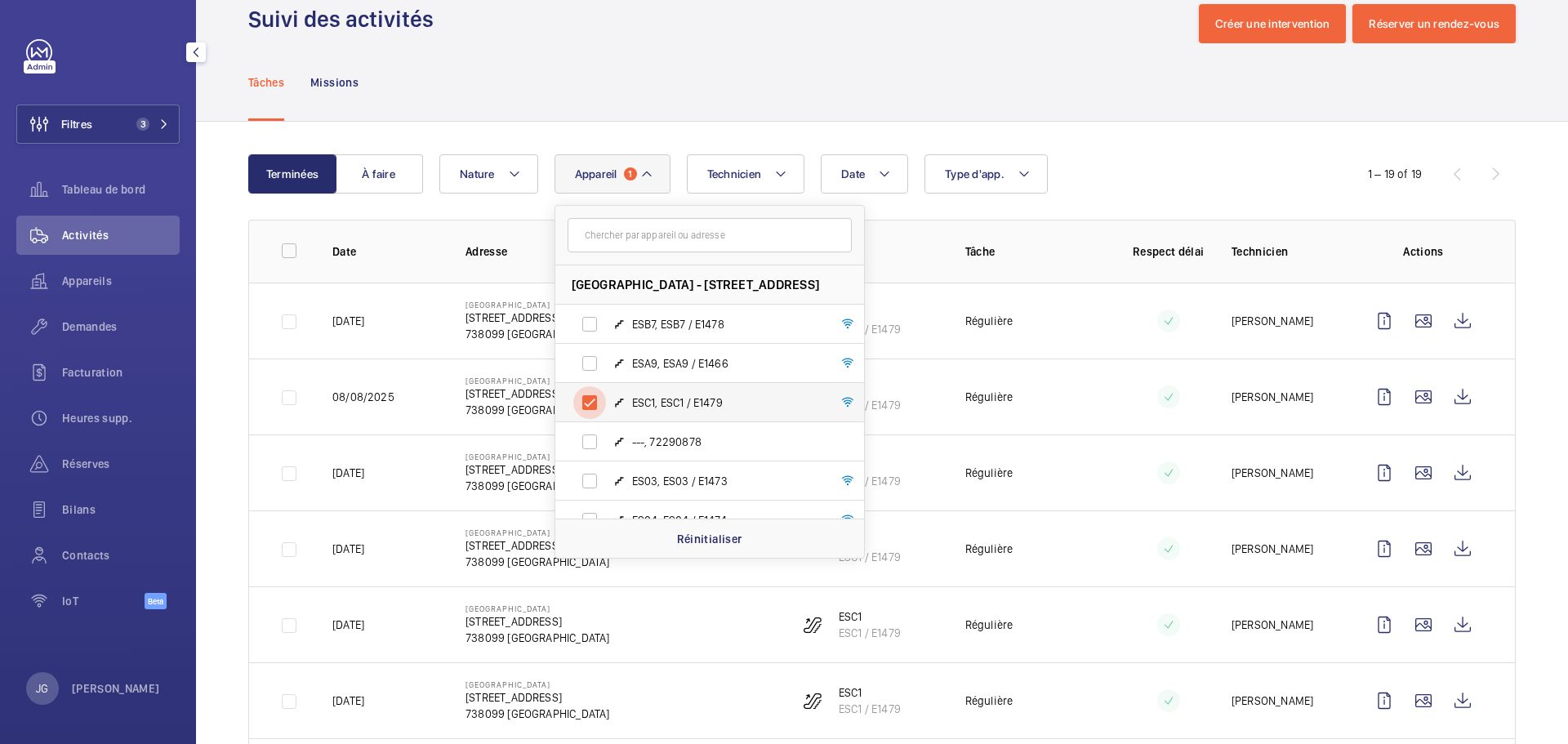
click at [582, 403] on input "ESC1, ESC1 / E1479" at bounding box center [589, 402] width 32 height 32
checkbox input "false"
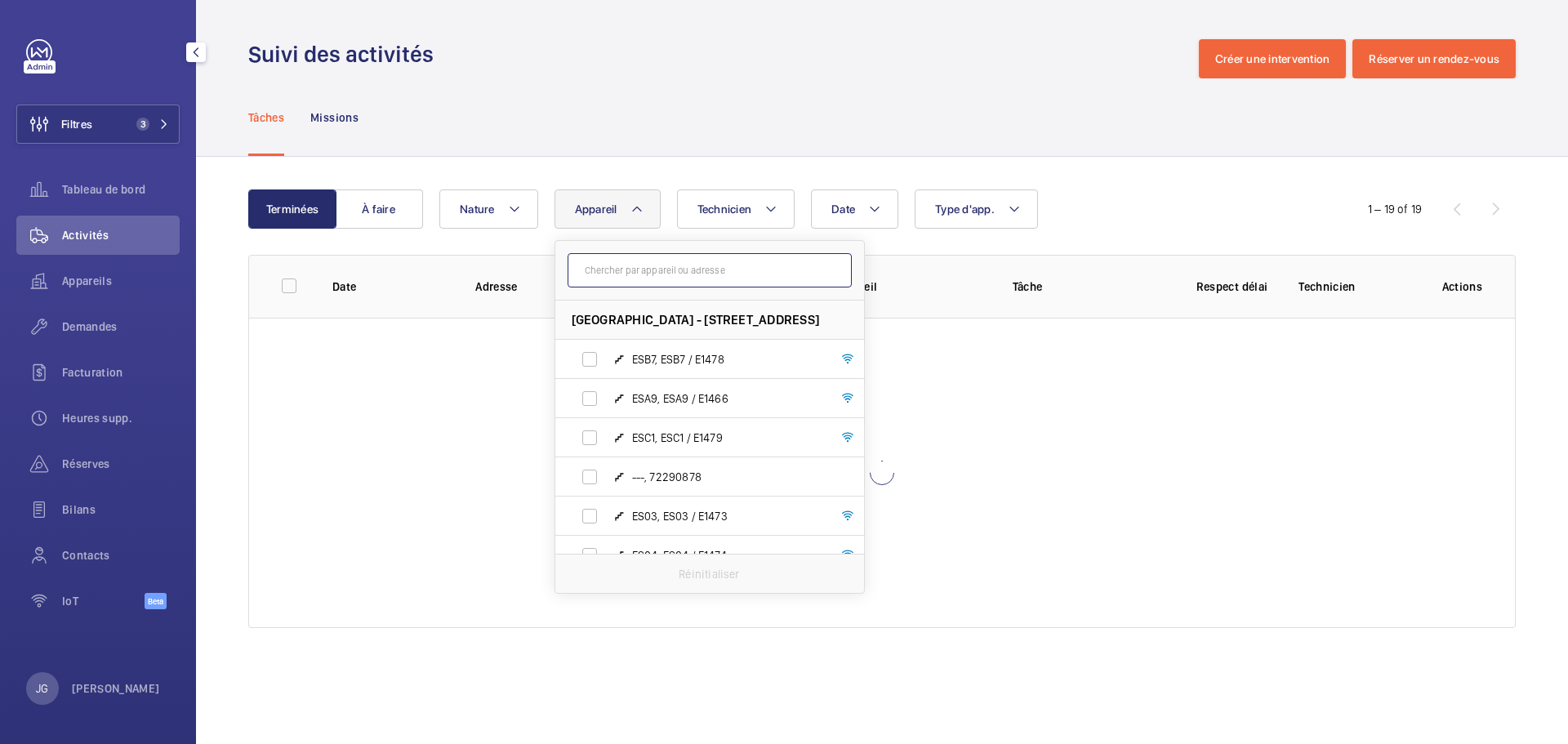
click at [647, 284] on input "text" at bounding box center [709, 270] width 284 height 34
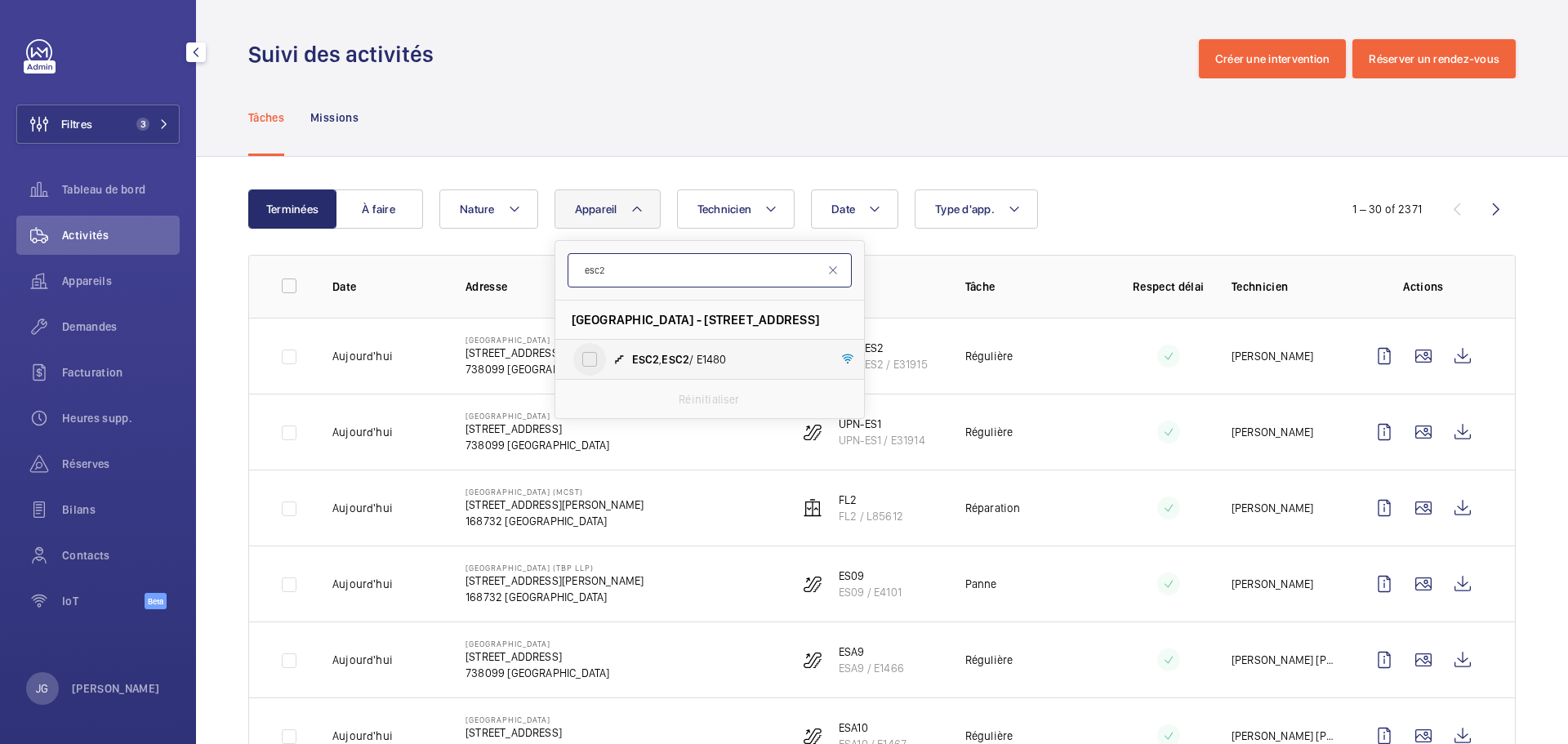
type input "esc2"
click at [592, 364] on input "ESC2 , ESC2 / E1480" at bounding box center [589, 359] width 32 height 32
checkbox input "true"
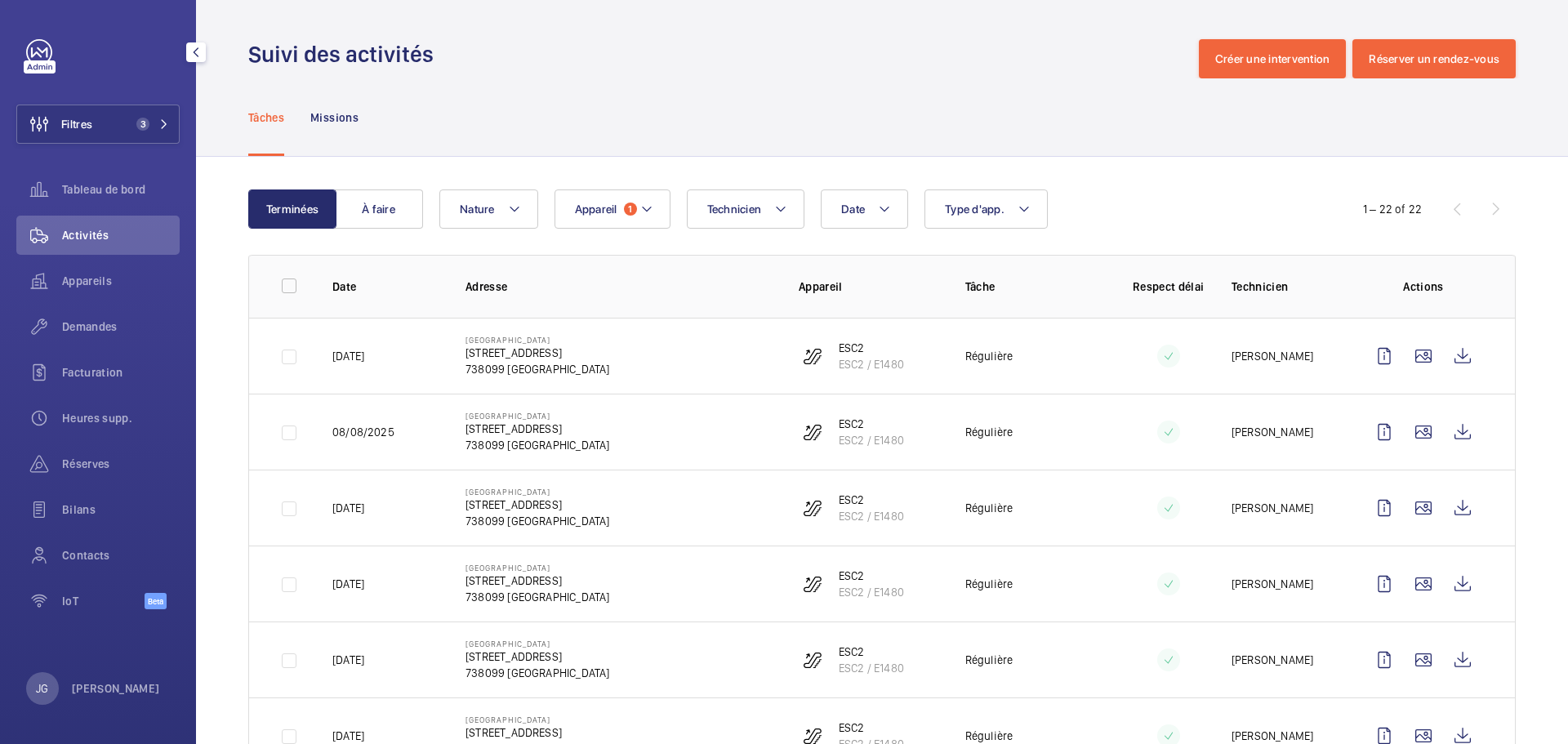
drag, startPoint x: 1537, startPoint y: 231, endPoint x: 1525, endPoint y: 272, distance: 42.7
drag, startPoint x: 1525, startPoint y: 272, endPoint x: 1525, endPoint y: 300, distance: 28.0
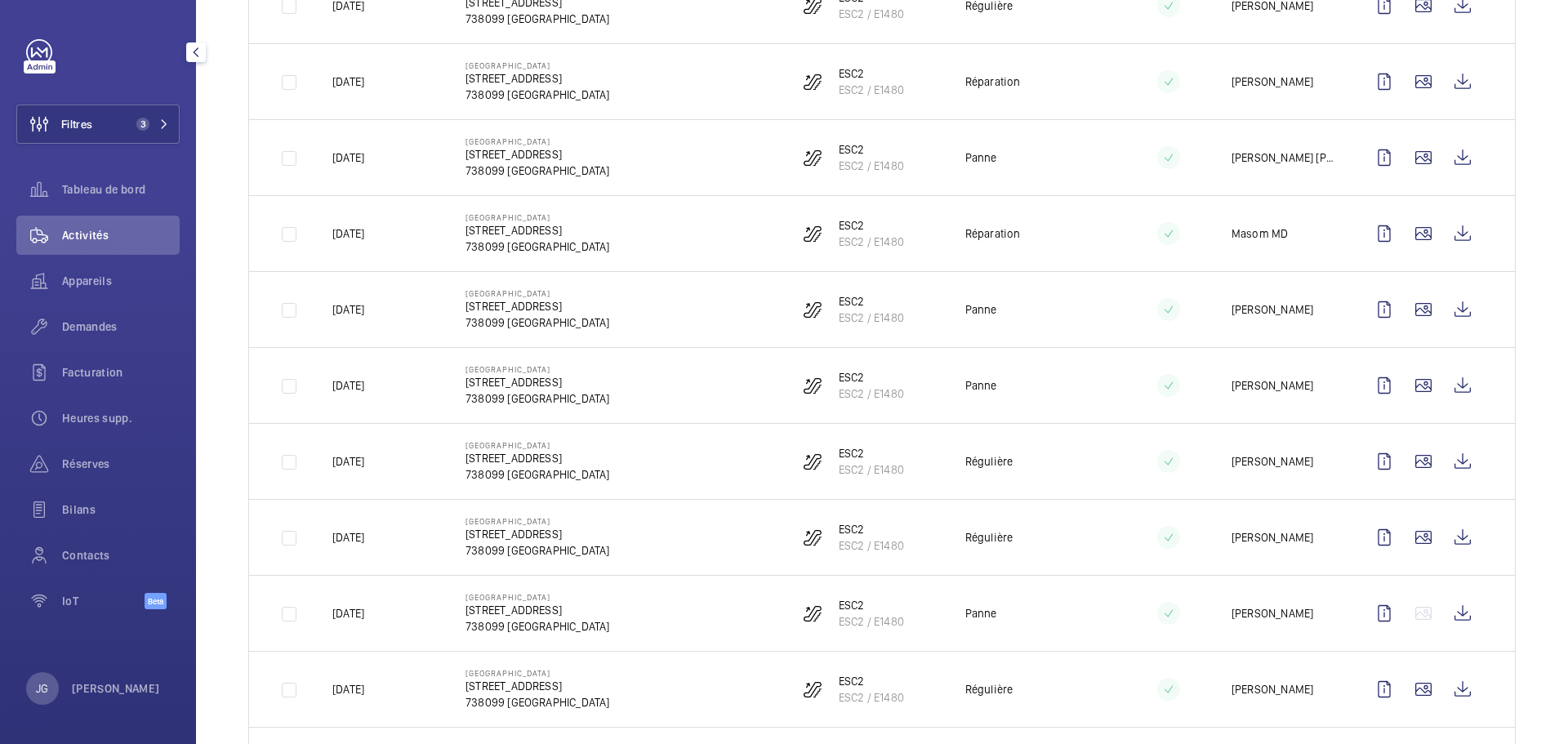
scroll to position [716, 0]
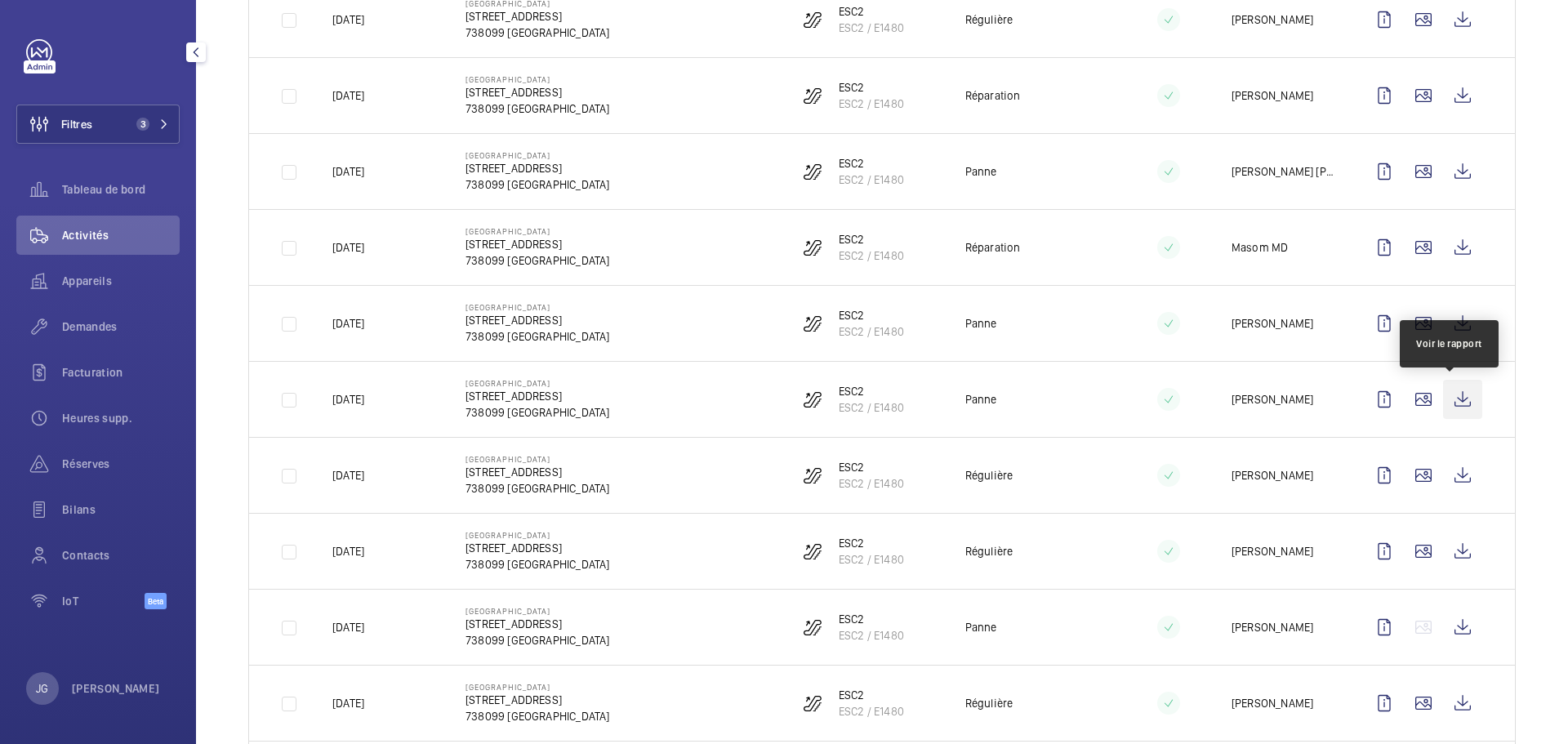
click at [1443, 402] on wm-front-icon-button at bounding box center [1463, 400] width 39 height 39
click at [1444, 404] on wm-front-icon-button at bounding box center [1463, 400] width 39 height 39
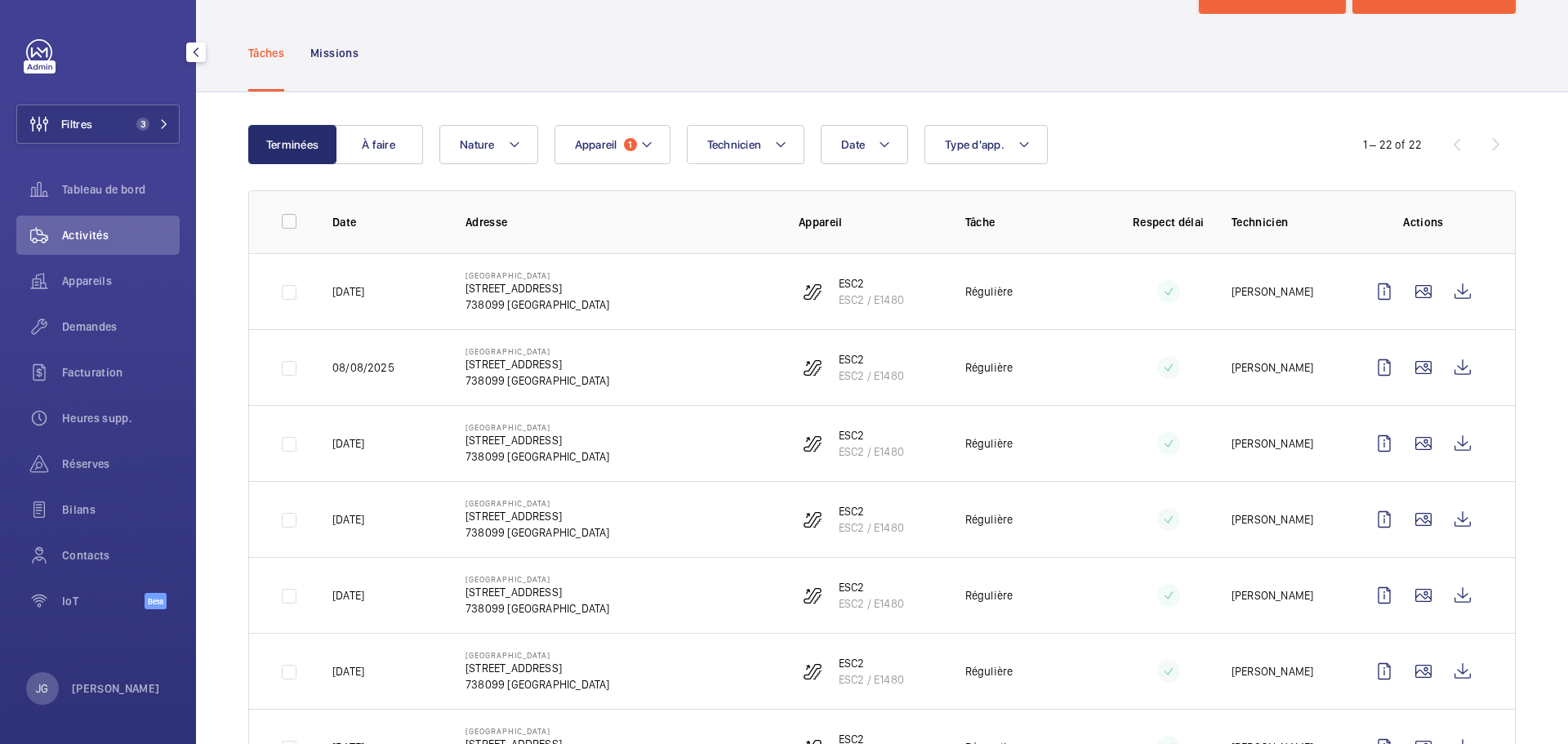
scroll to position [37, 0]
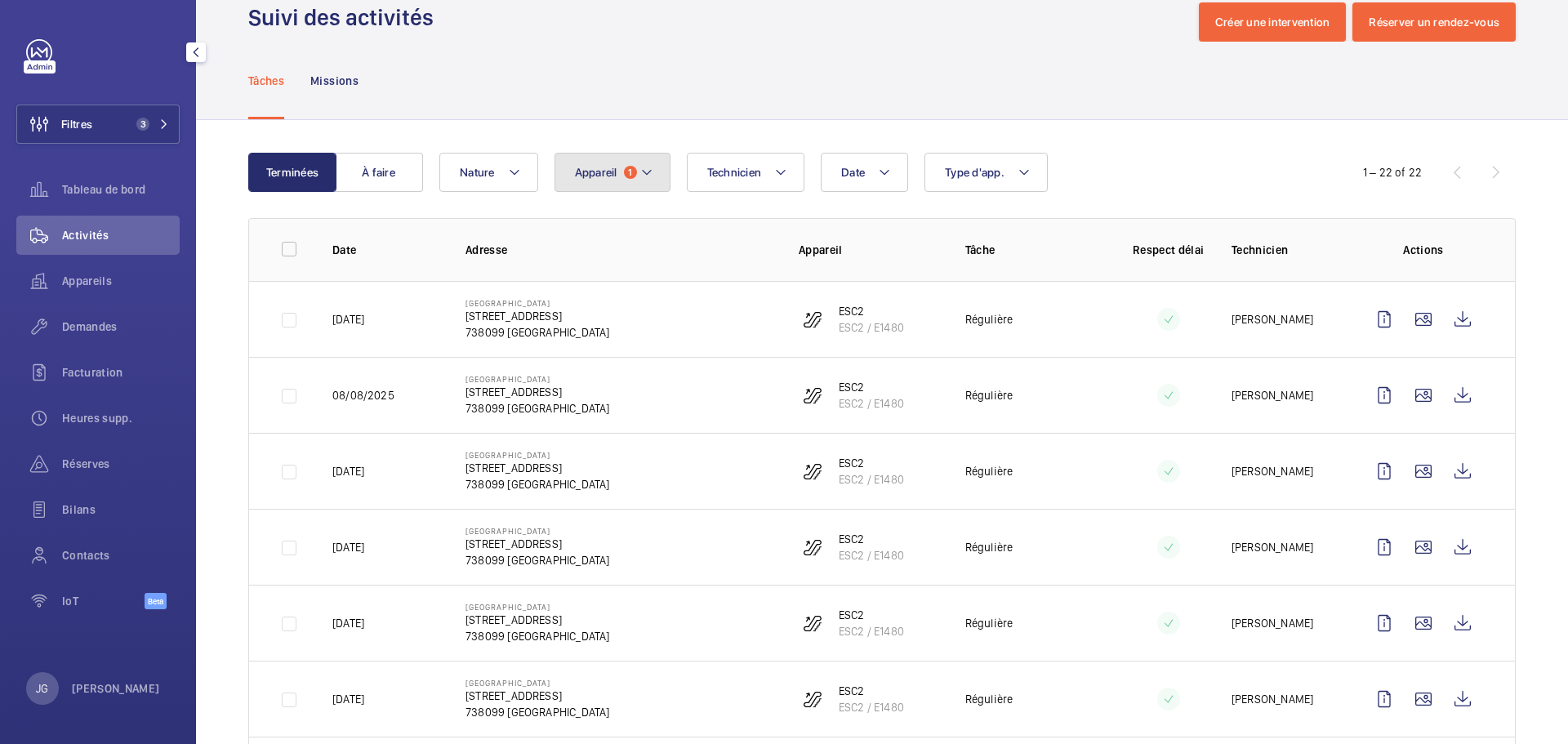
drag, startPoint x: 621, startPoint y: 166, endPoint x: 632, endPoint y: 179, distance: 17.0
click at [621, 165] on button "Appareil 1" at bounding box center [612, 173] width 116 height 39
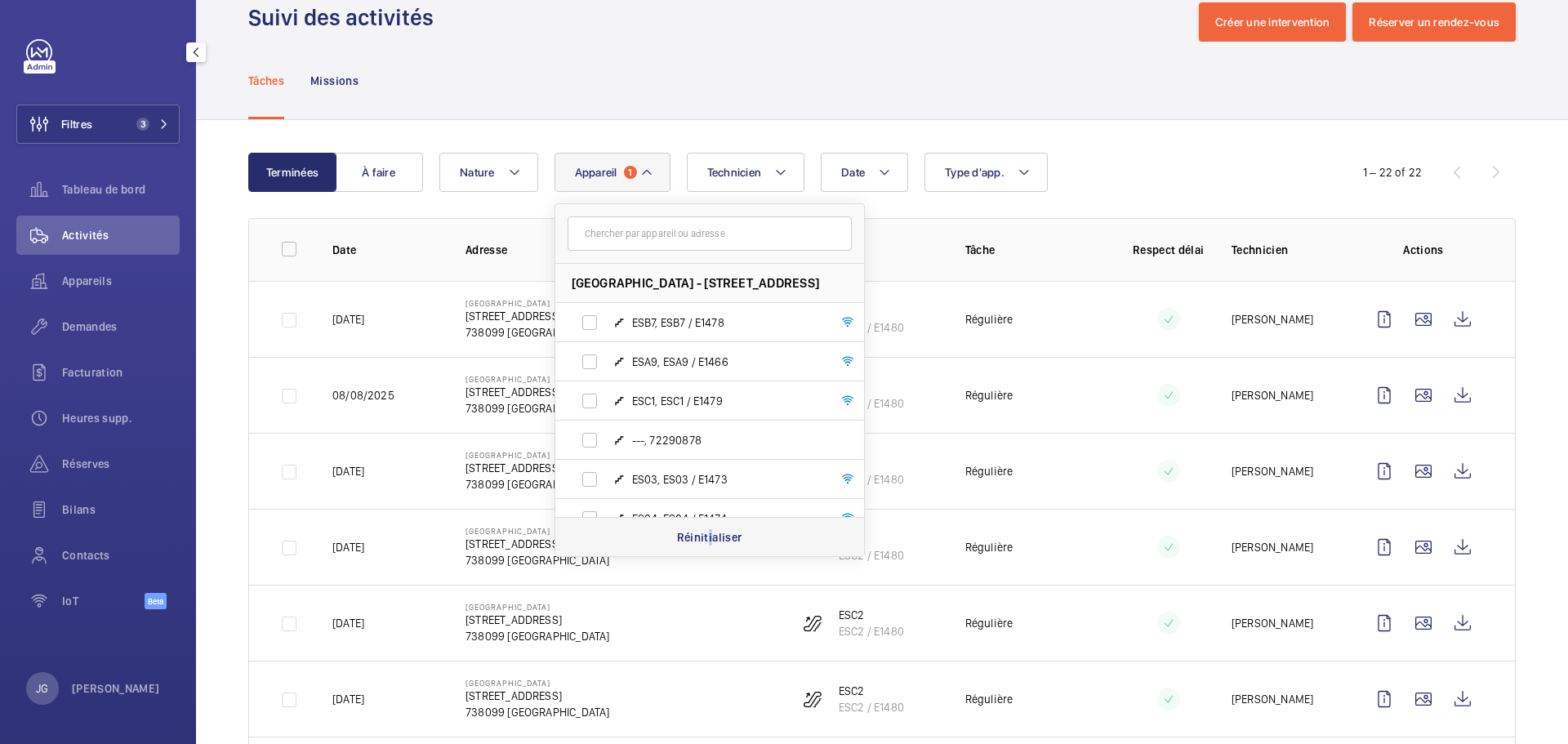
click at [712, 531] on p "Réinitialiser" at bounding box center [709, 537] width 65 height 16
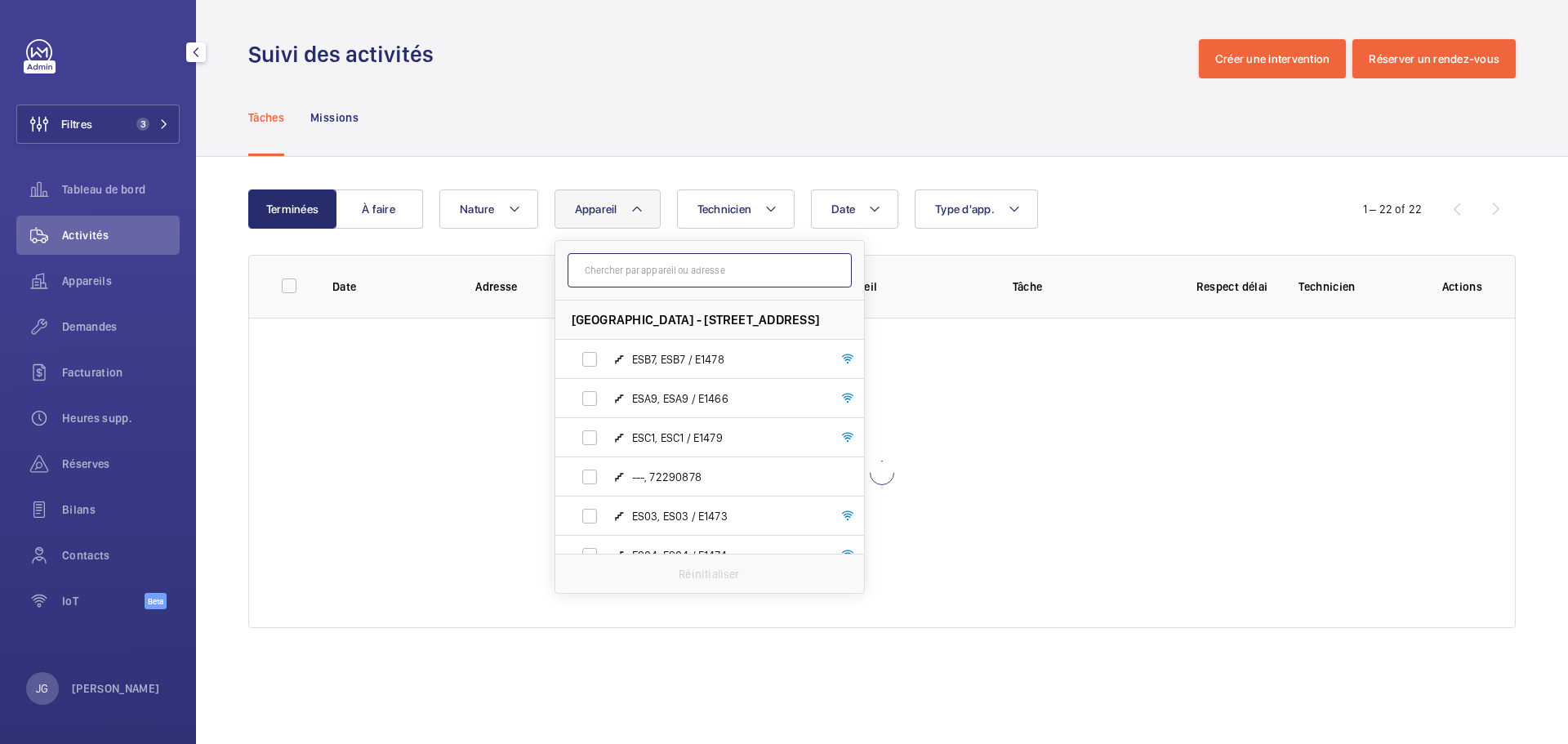
click at [647, 257] on input "text" at bounding box center [709, 270] width 284 height 34
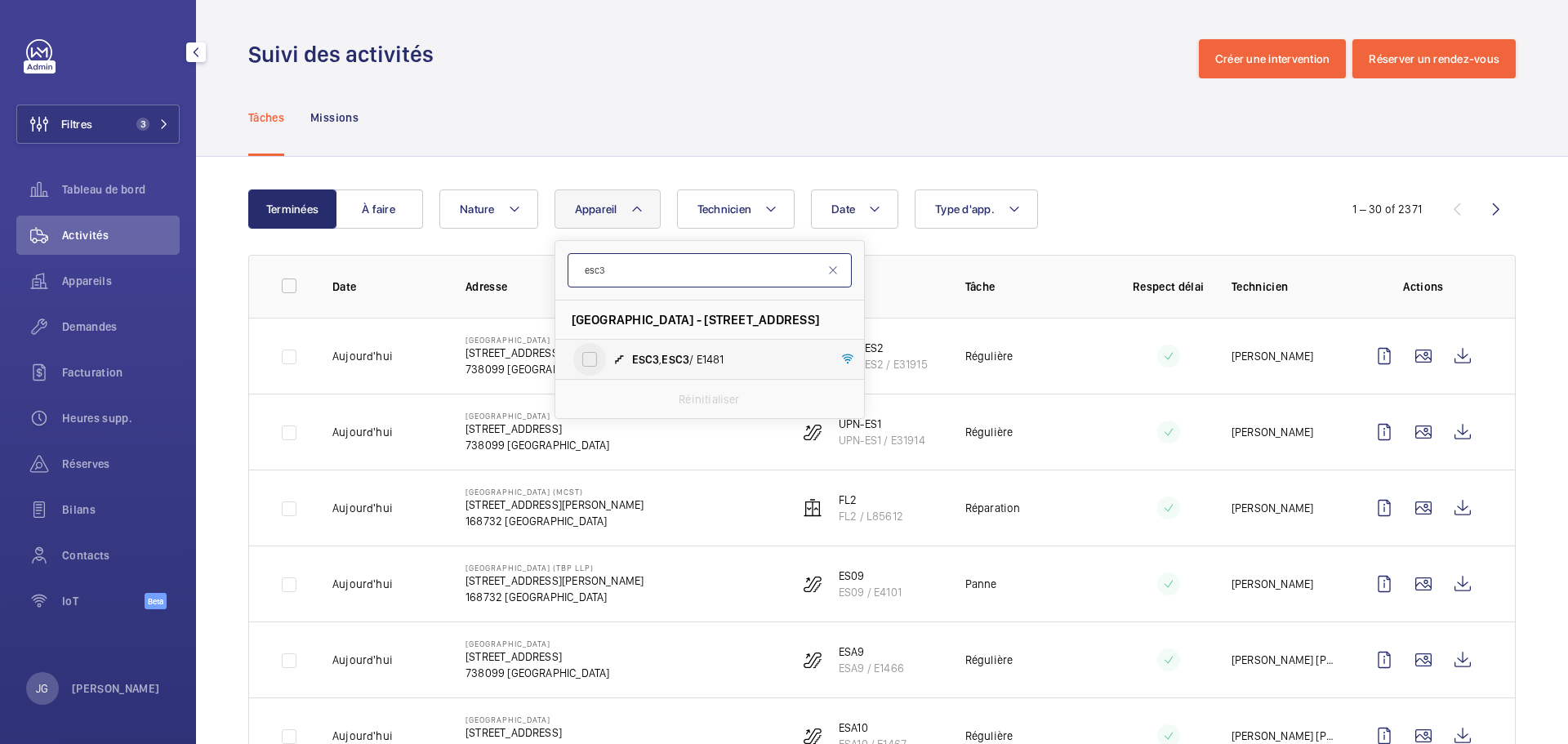
type input "esc3"
click at [594, 365] on input "ESC3 , ESC3 / E1481" at bounding box center [589, 359] width 32 height 32
checkbox input "true"
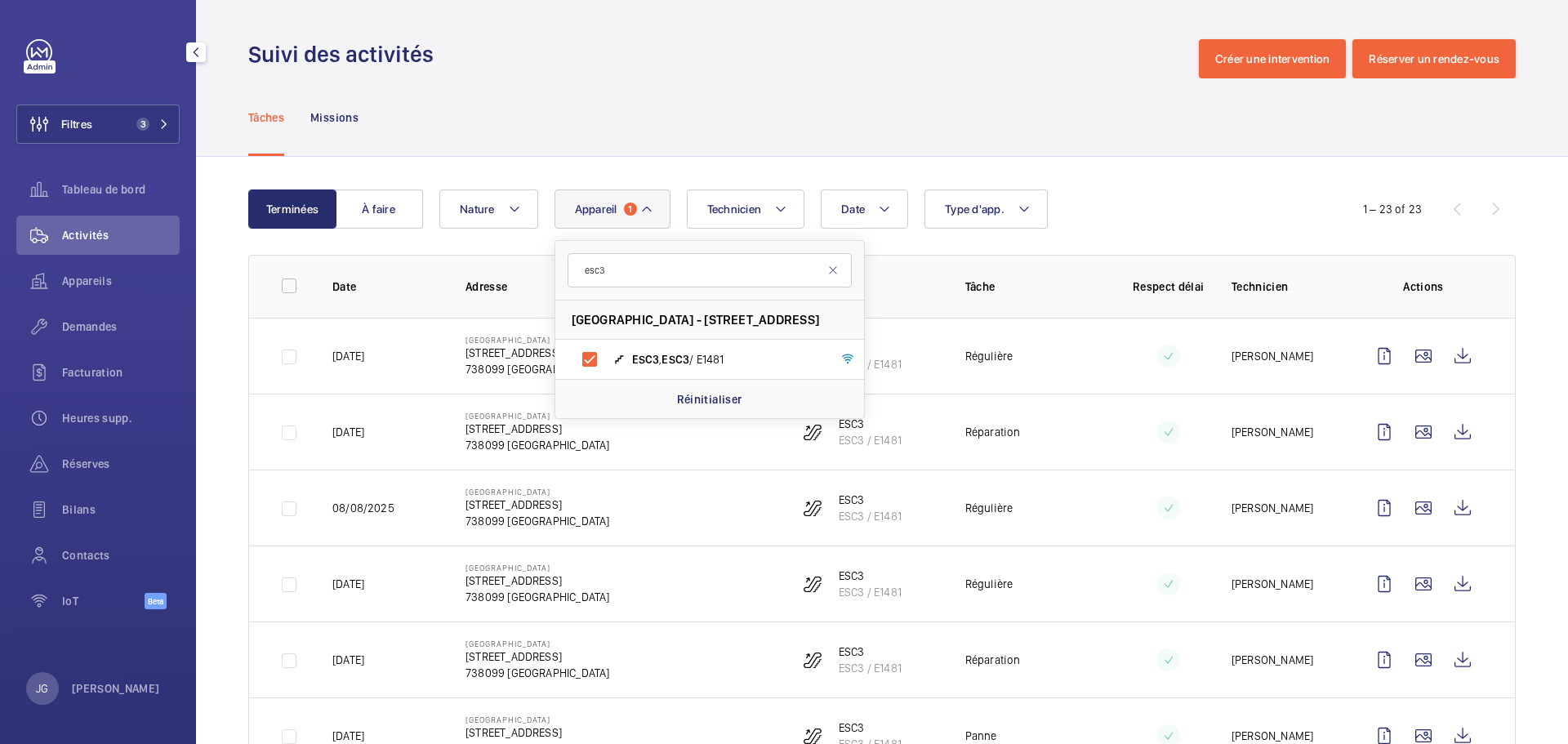
click at [1252, 196] on div "Date Technicien Appareil [STREET_ADDRESS] - [STREET_ADDRESS][GEOGRAPHIC_DATA] ,…" at bounding box center [879, 209] width 880 height 39
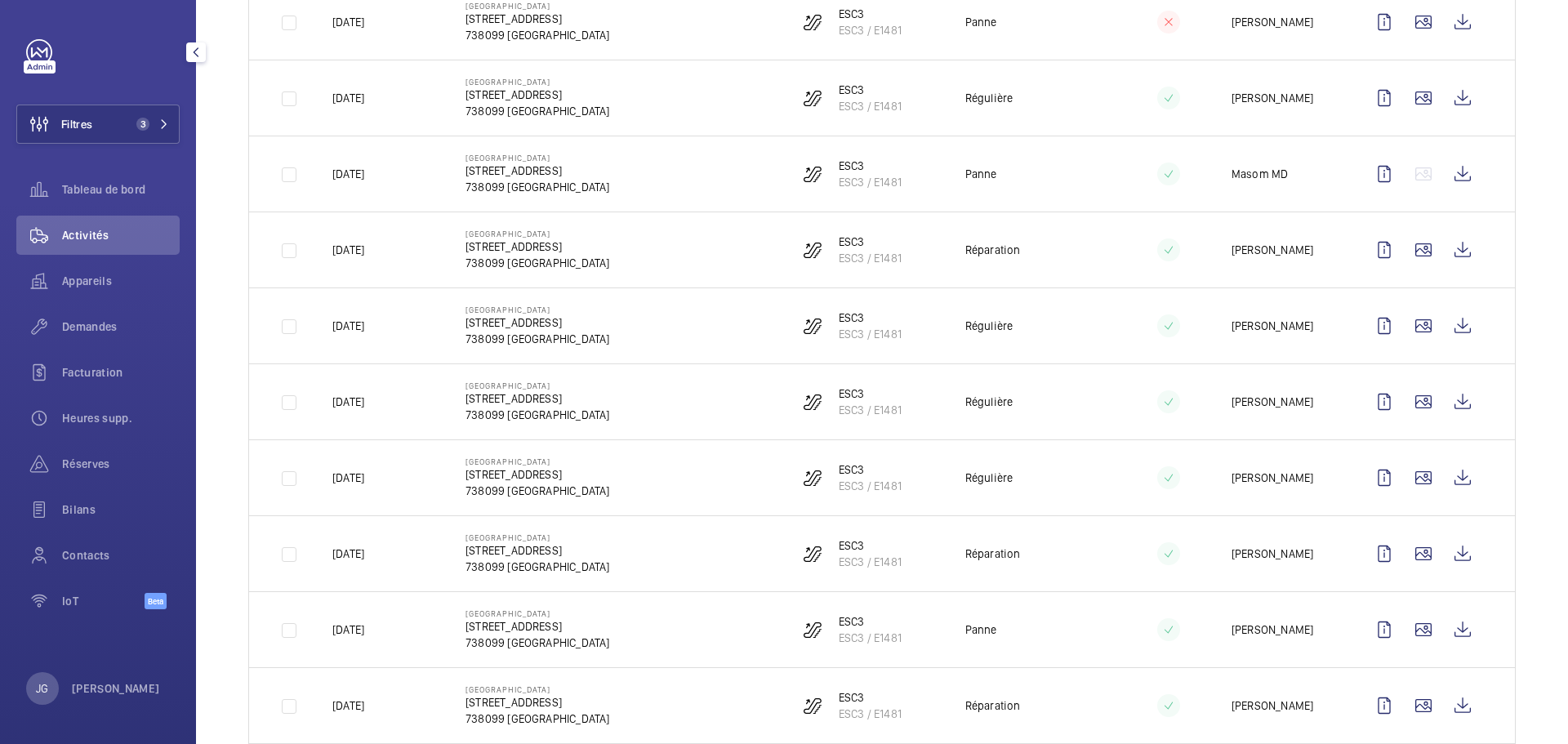
scroll to position [868, 0]
click at [1447, 626] on wm-front-icon-button at bounding box center [1463, 628] width 39 height 39
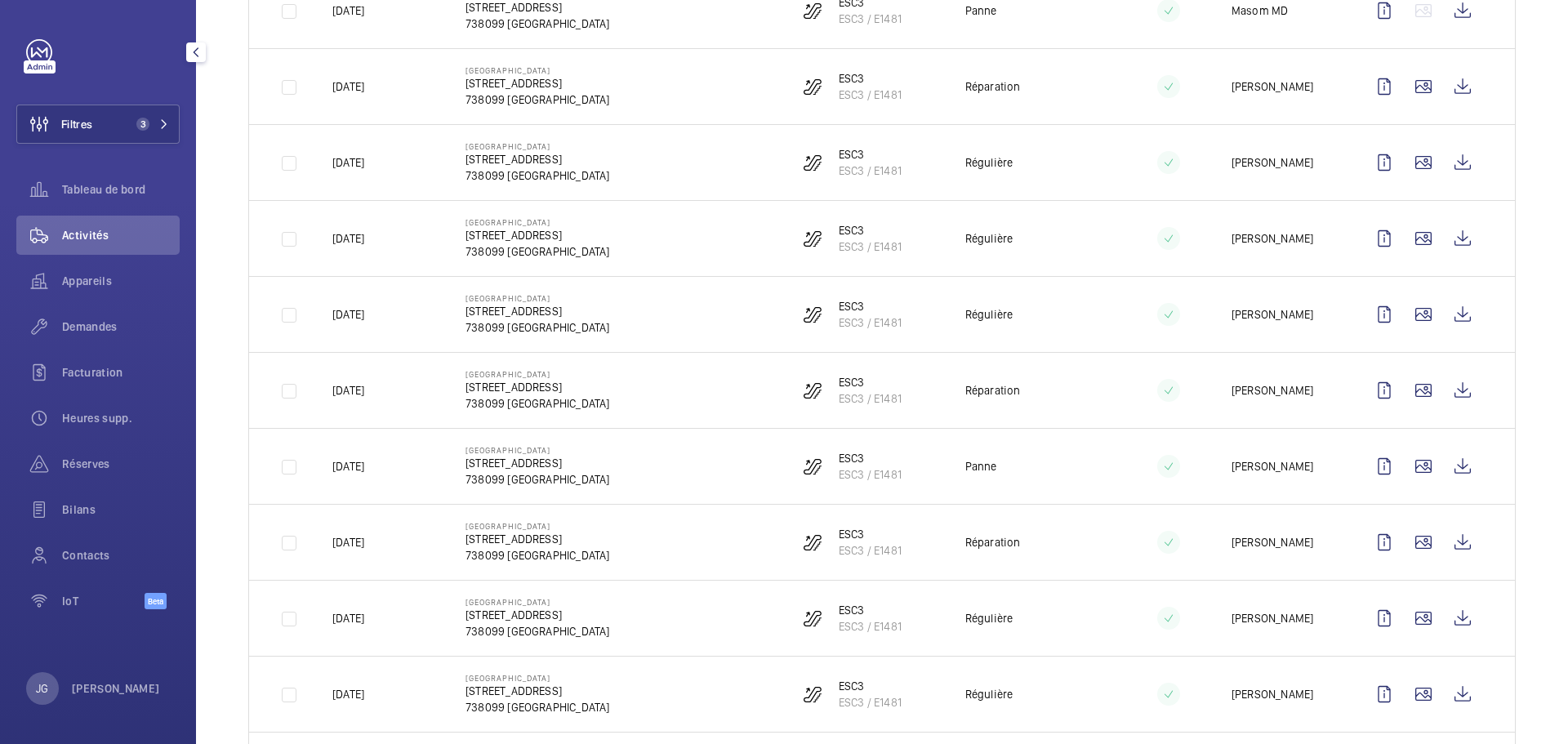
scroll to position [1039, 0]
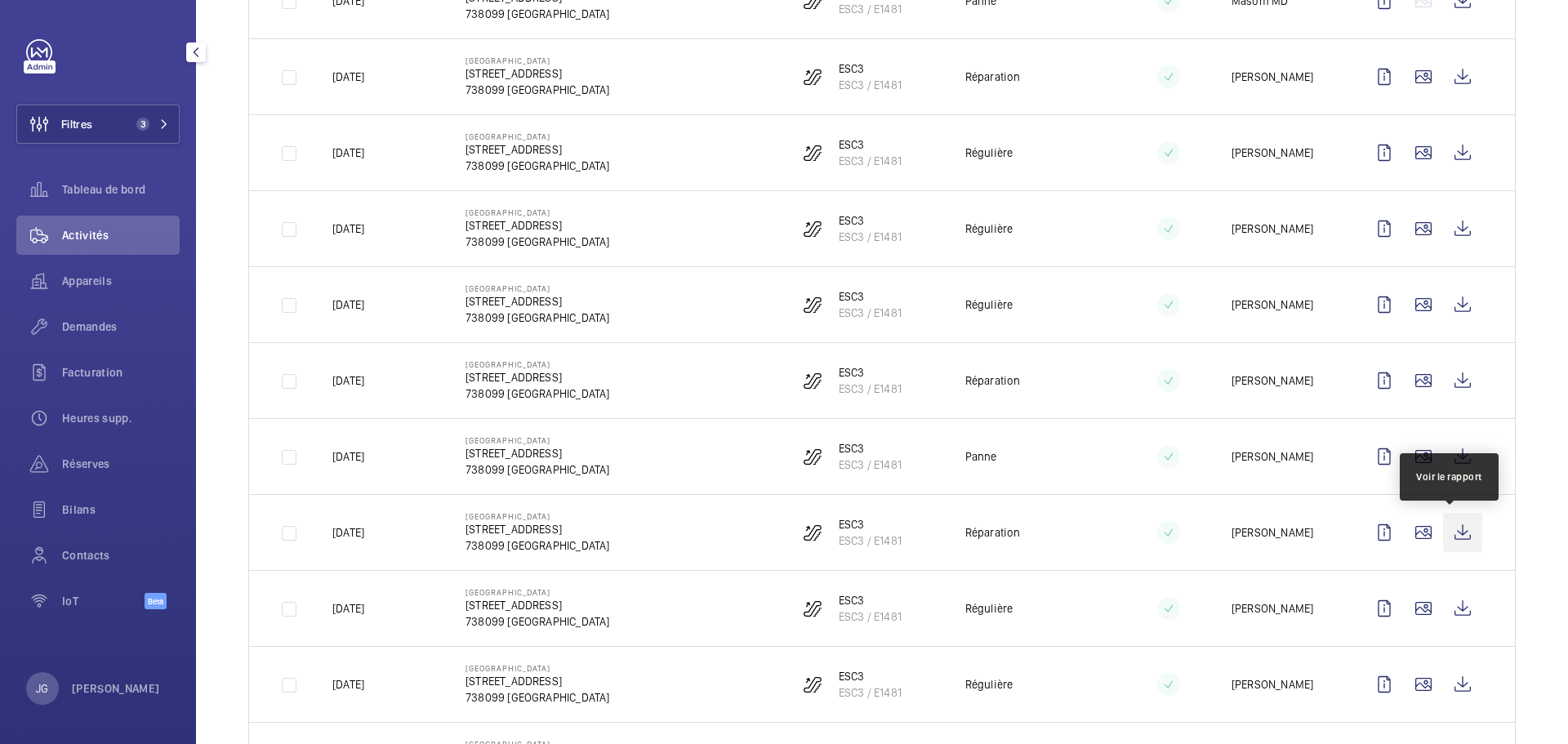
click at [1452, 539] on wm-front-icon-button at bounding box center [1463, 532] width 39 height 39
